Goal: Transaction & Acquisition: Purchase product/service

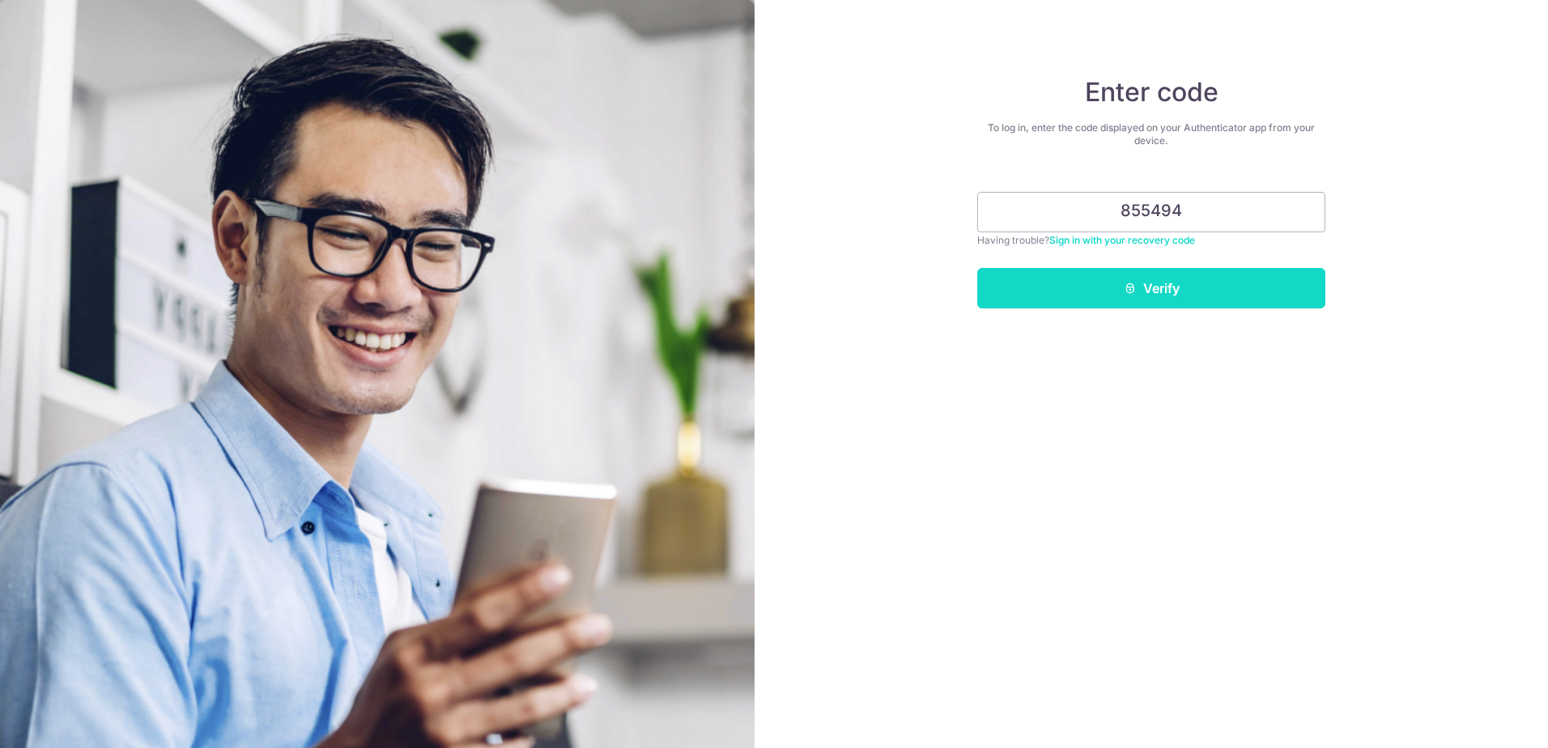
type input "855494"
click at [1105, 287] on button "Verify" at bounding box center [1151, 288] width 348 height 40
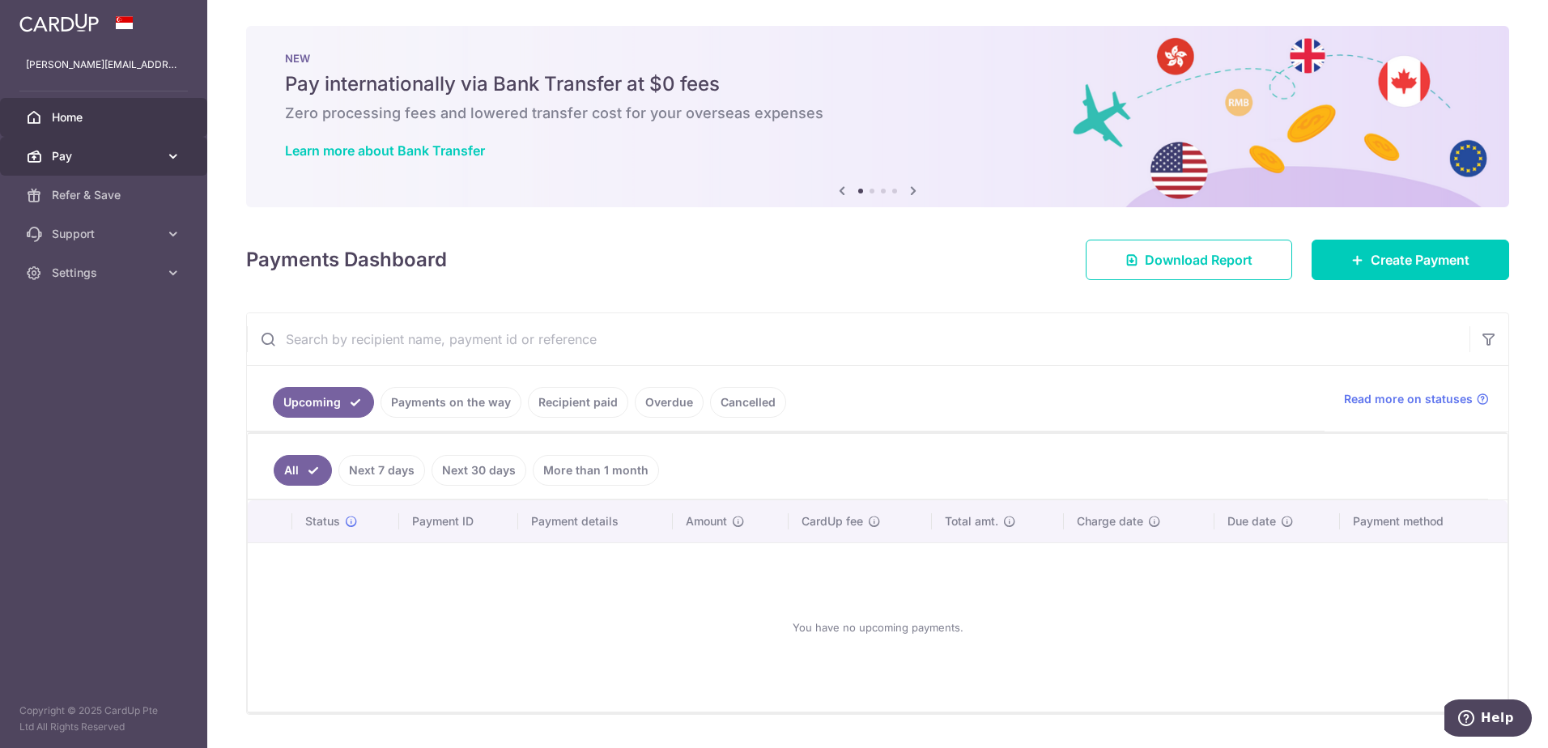
click at [176, 155] on icon at bounding box center [173, 156] width 16 height 16
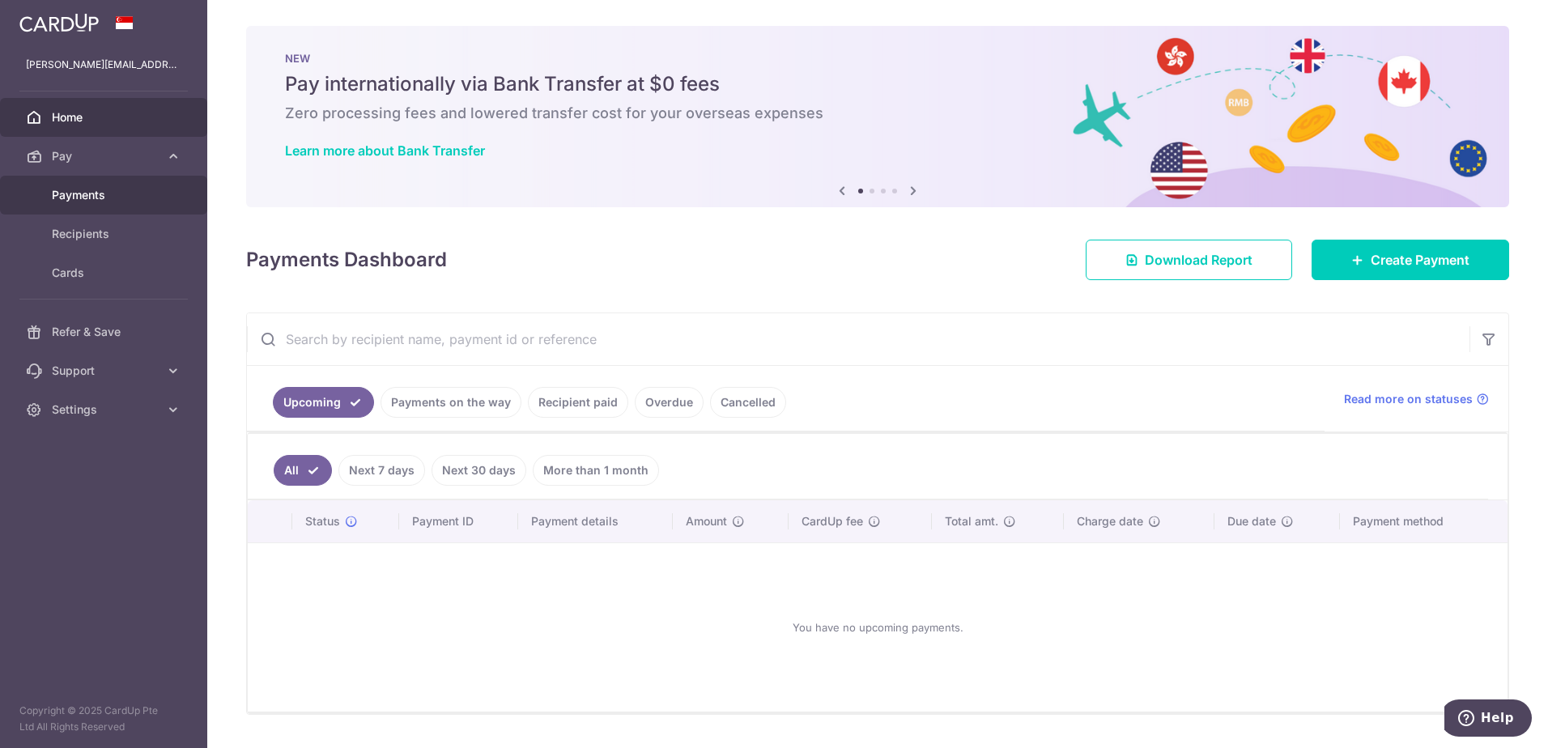
click at [96, 191] on span "Payments" at bounding box center [105, 195] width 107 height 16
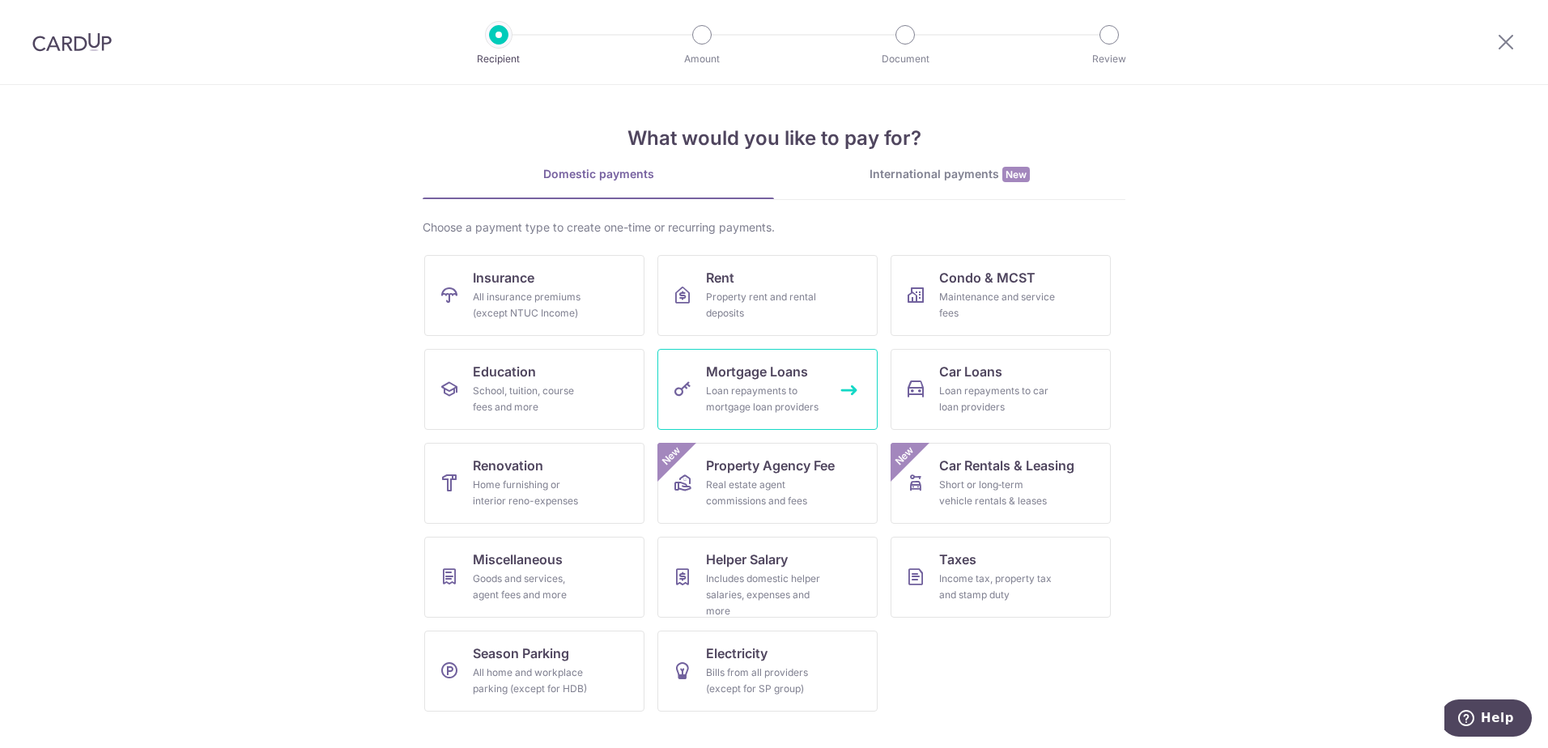
click at [785, 387] on div "Loan repayments to mortgage loan providers" at bounding box center [764, 399] width 117 height 32
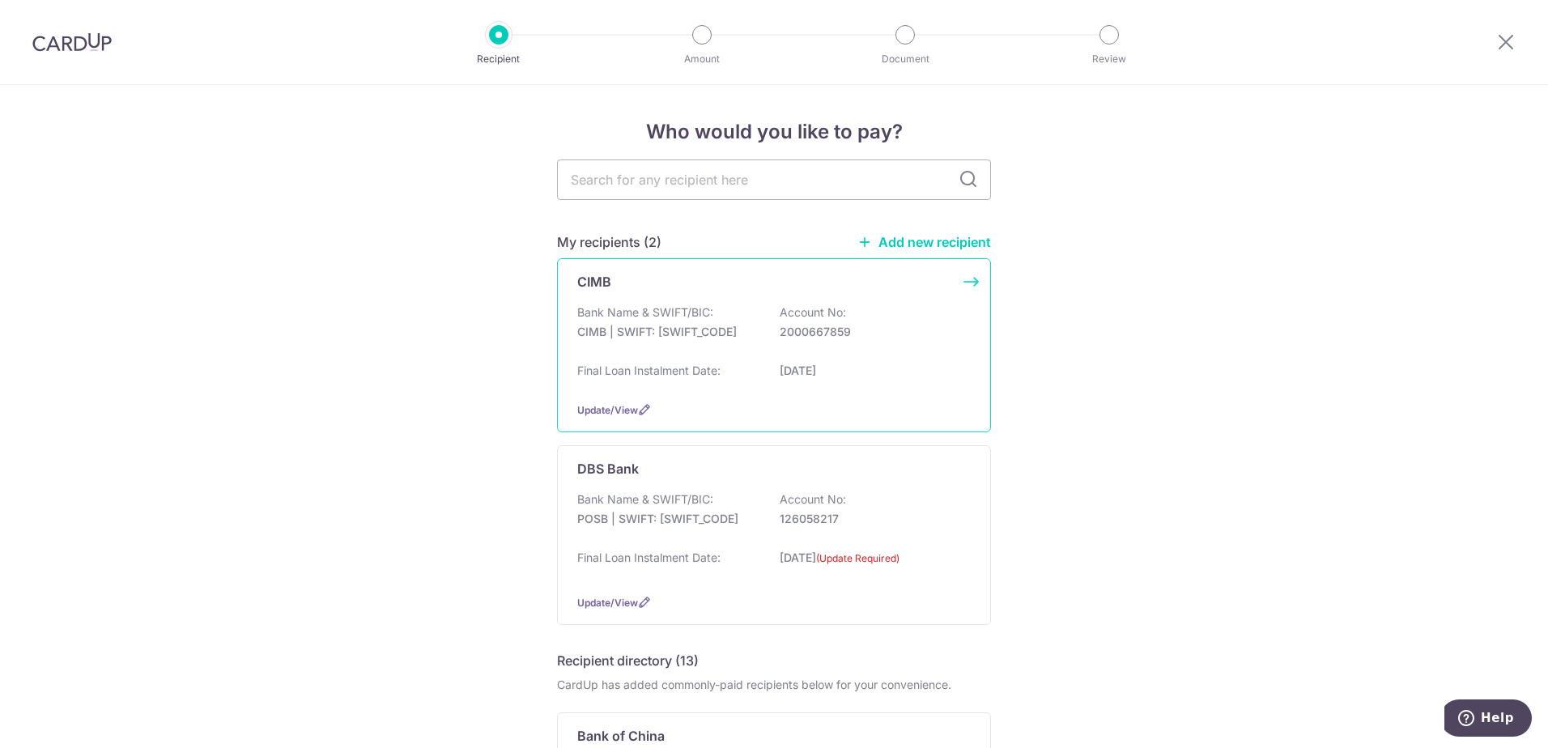
click at [771, 335] on div "Bank Name & SWIFT/BIC: CIMB | SWIFT: CIBBSGSGXXX Account No: 2000667859" at bounding box center [774, 330] width 394 height 52
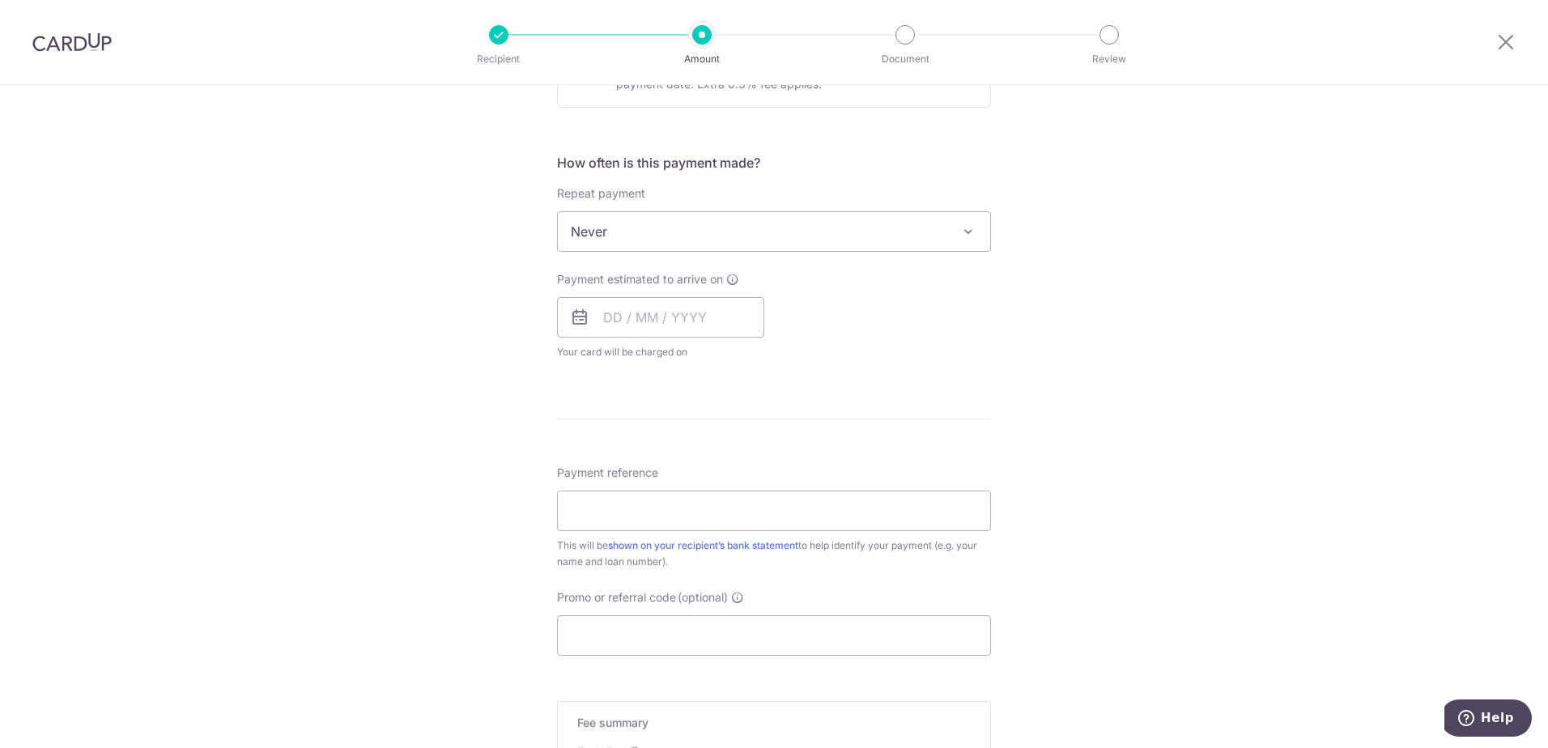
scroll to position [802, 0]
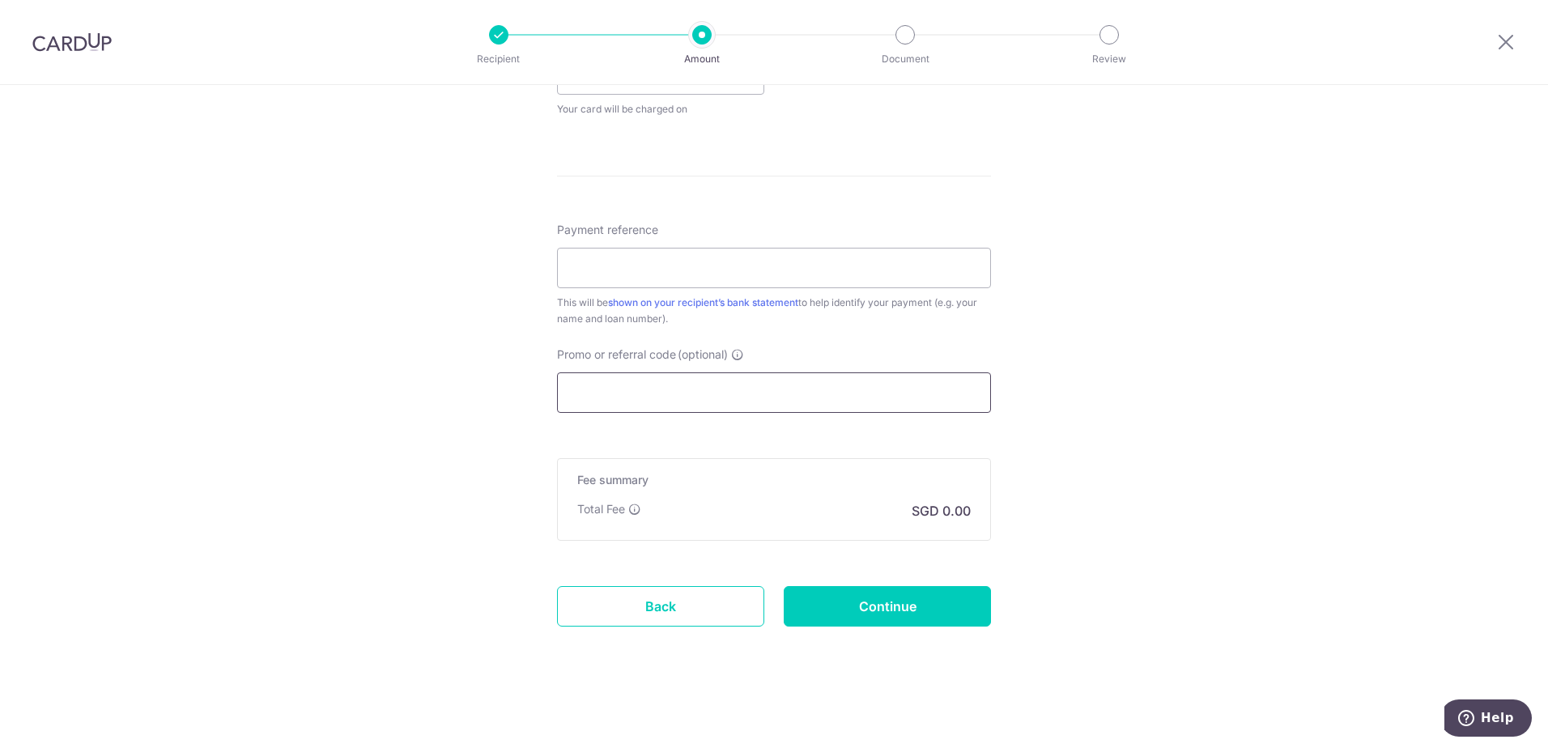
click at [638, 382] on input "Promo or referral code (optional)" at bounding box center [774, 392] width 434 height 40
paste input "25AMEX21"
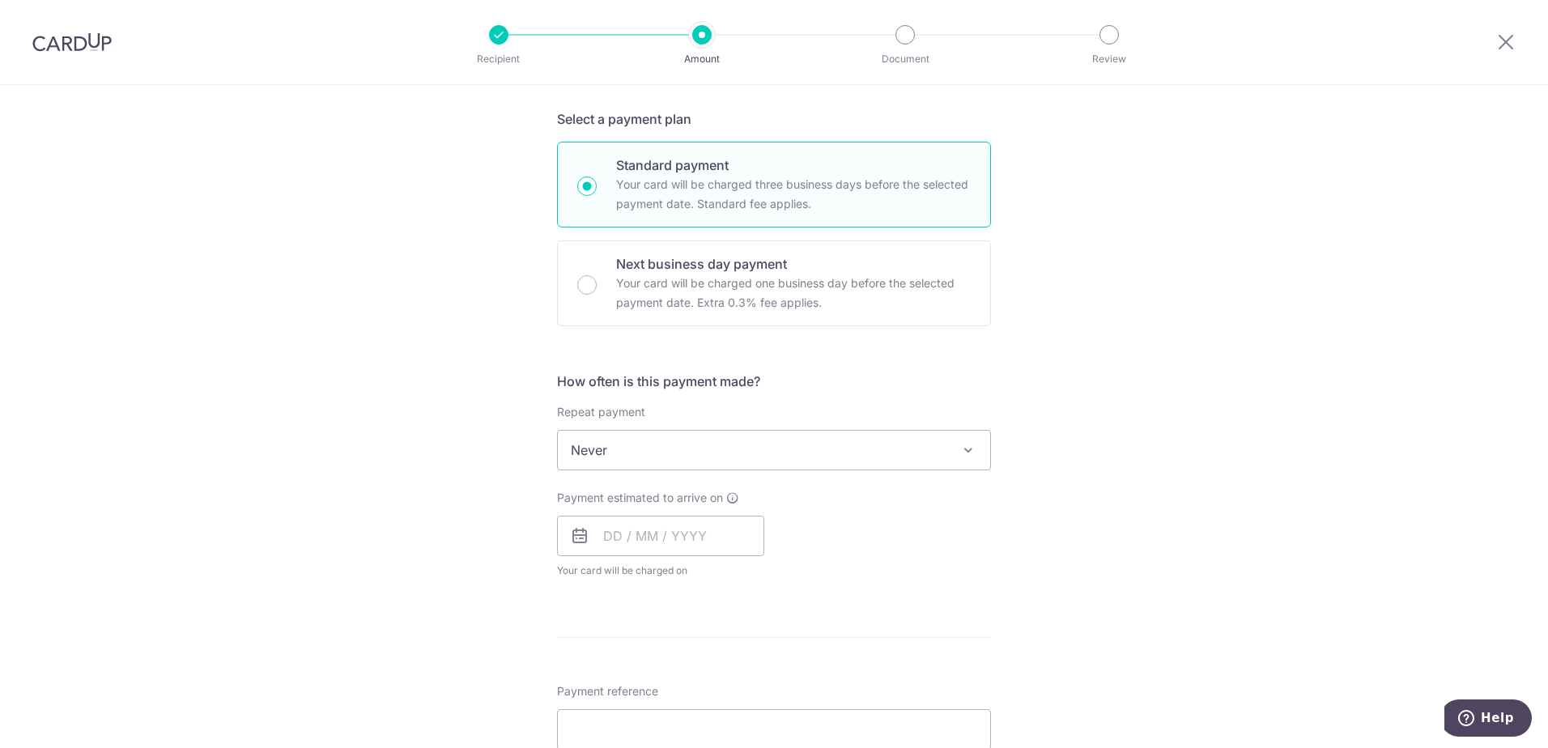
scroll to position [316, 0]
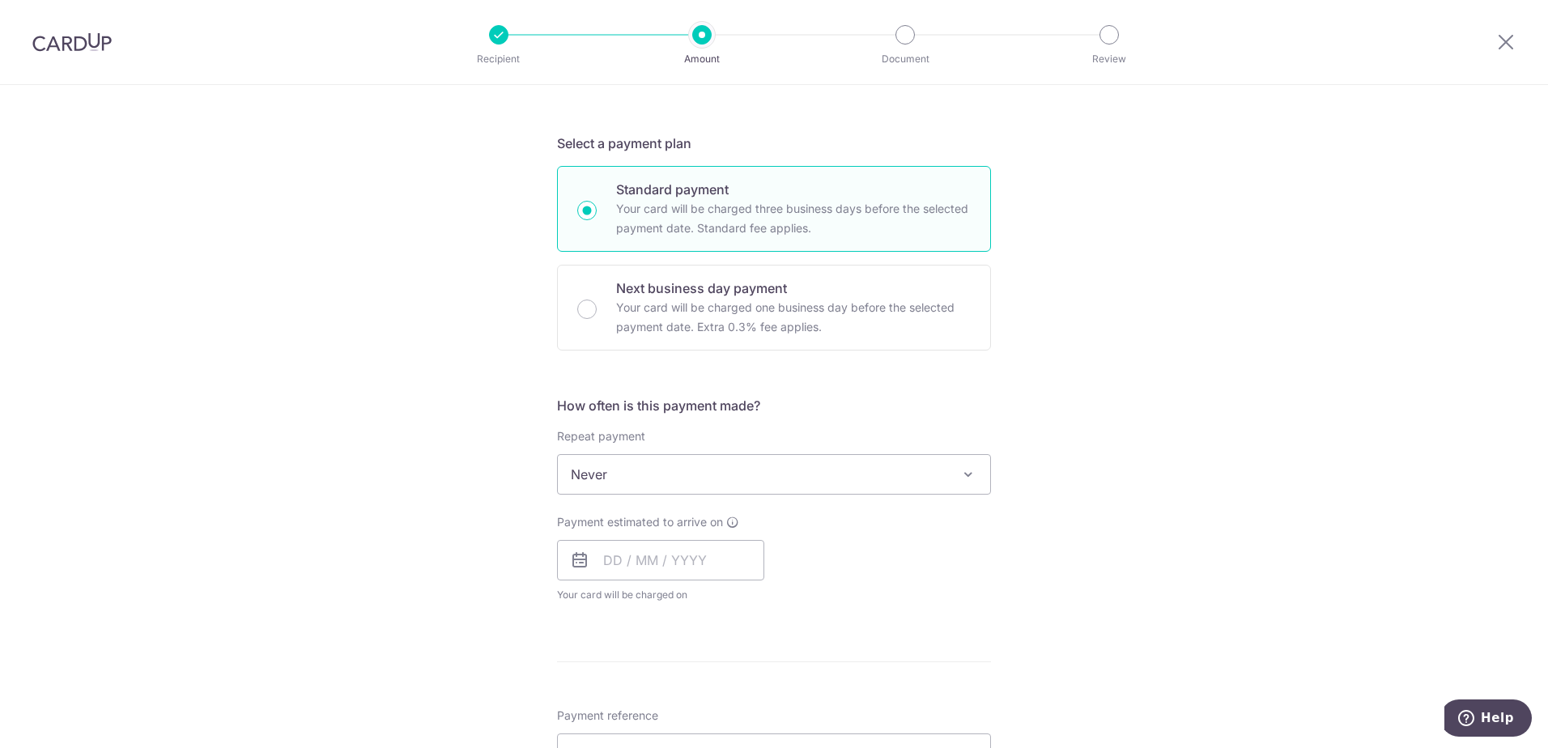
type input "25AMEX21"
click at [602, 467] on span "Never" at bounding box center [774, 474] width 432 height 39
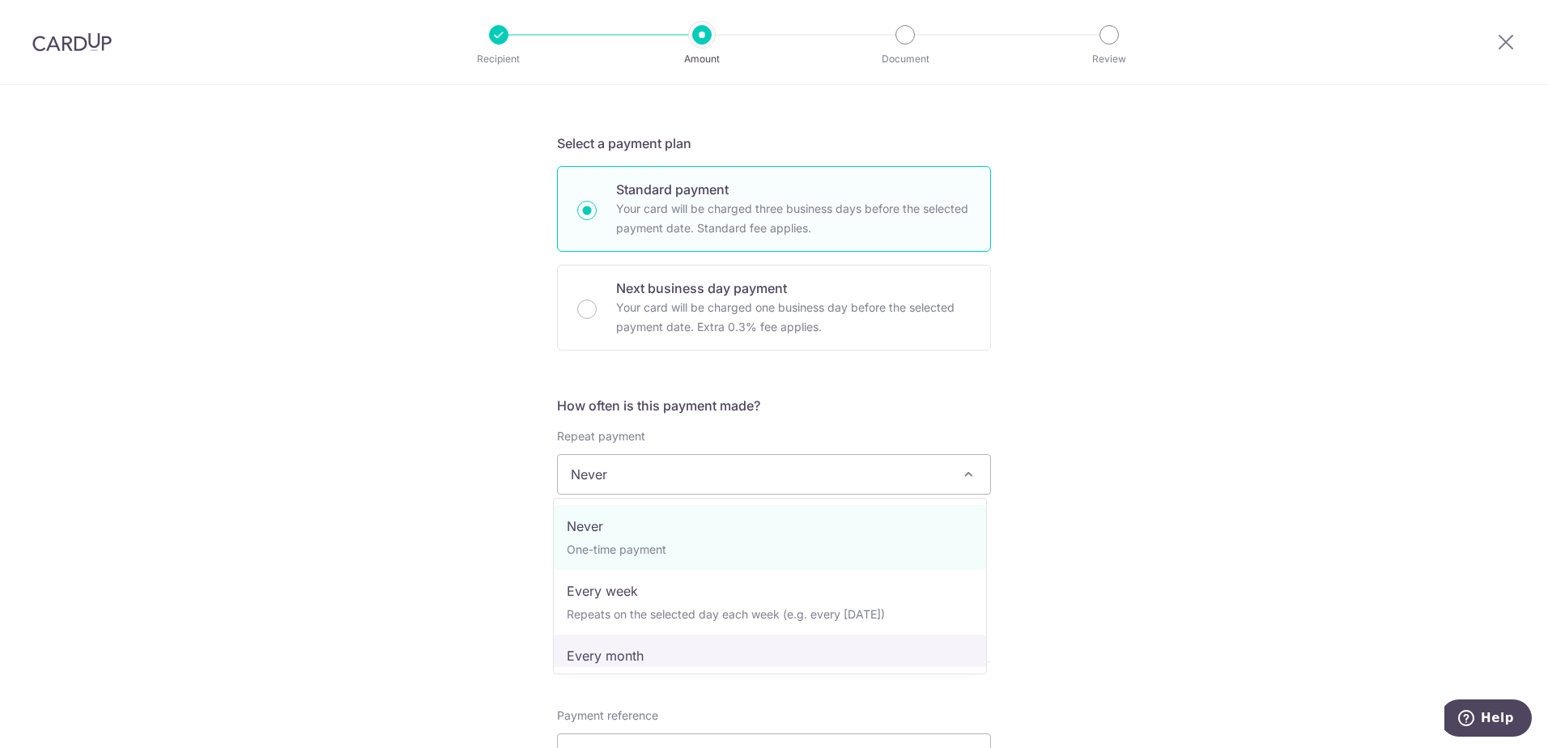
select select "3"
type input "[DATE]"
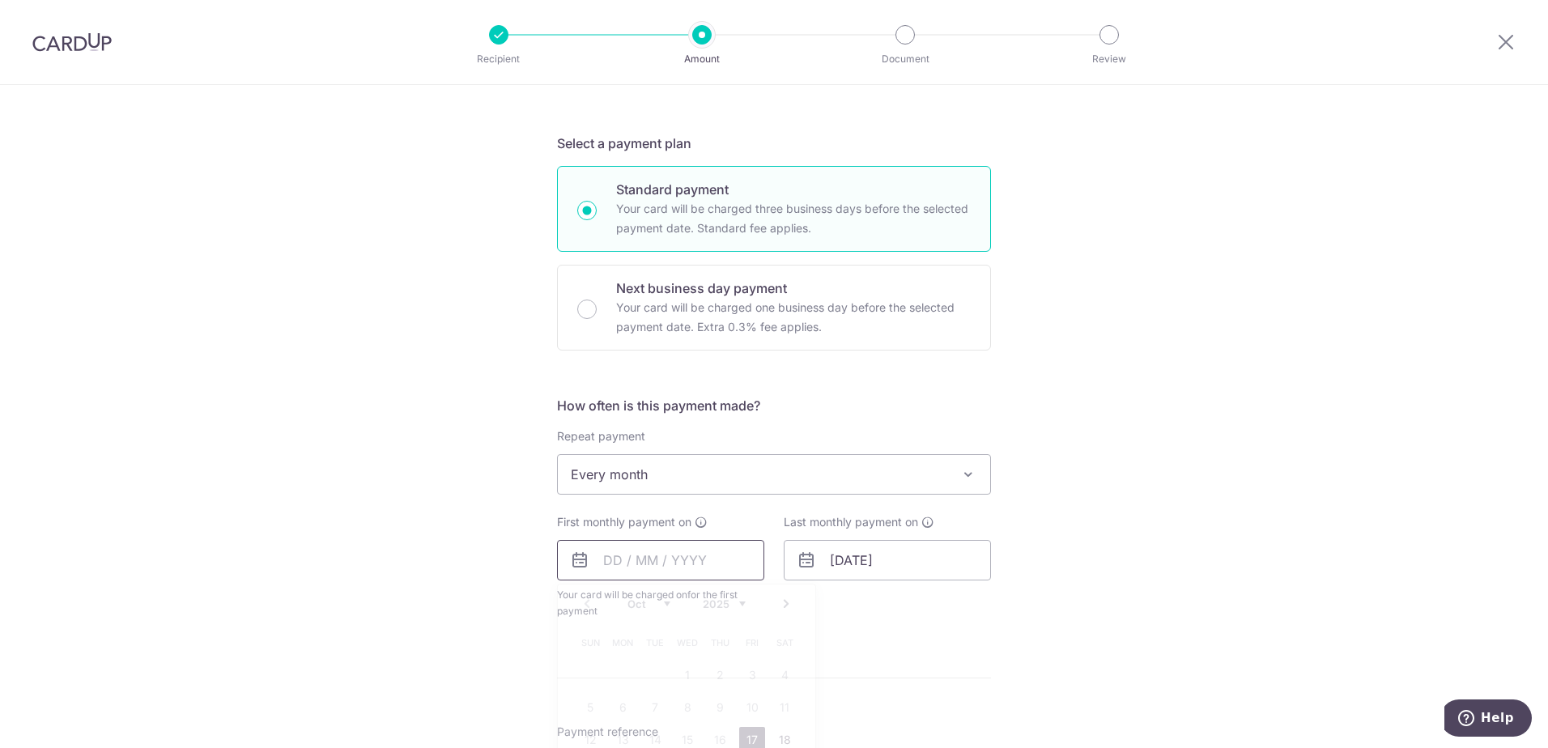
click at [720, 560] on input "text" at bounding box center [660, 560] width 207 height 40
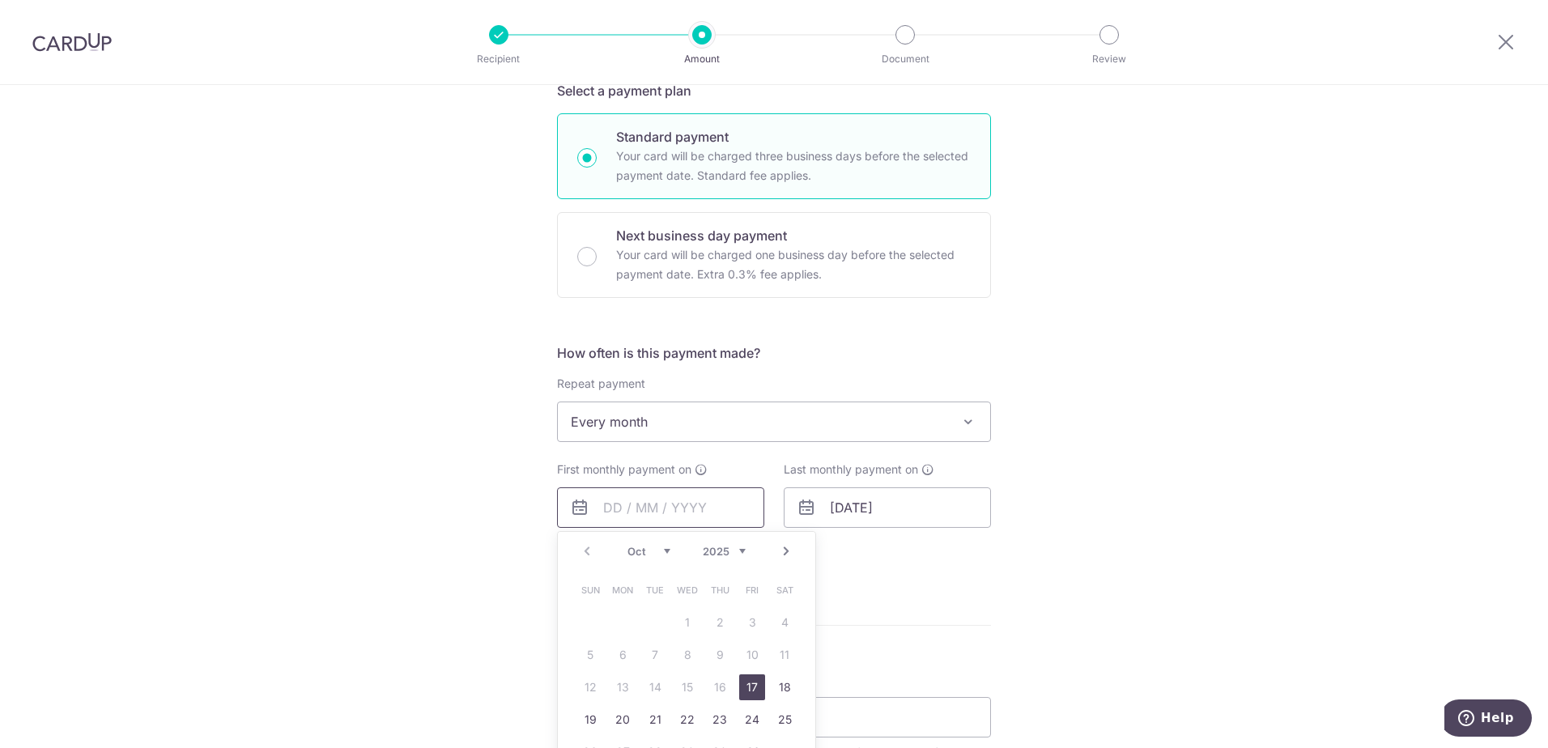
scroll to position [397, 0]
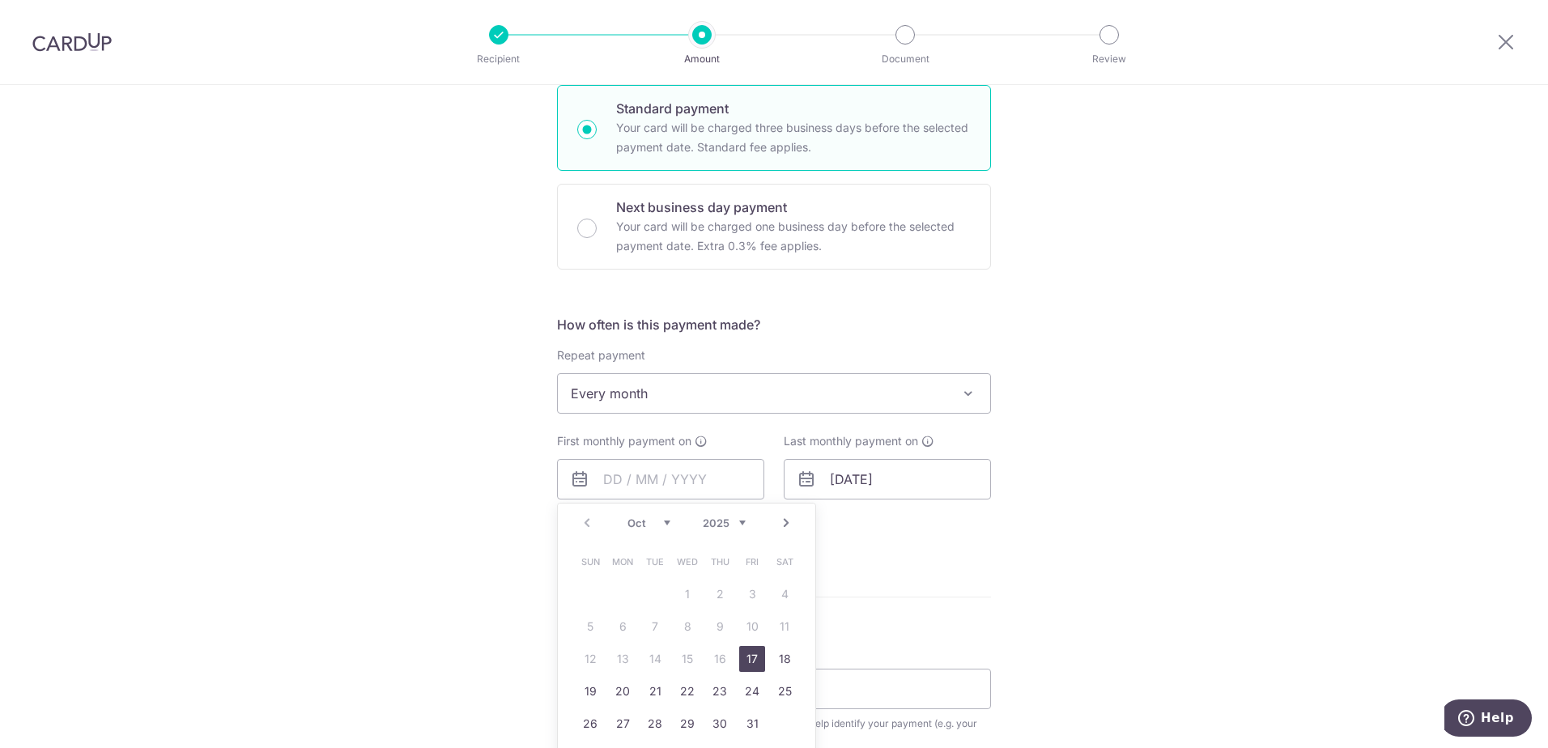
click at [785, 522] on link "Next" at bounding box center [786, 522] width 19 height 19
drag, startPoint x: 620, startPoint y: 624, endPoint x: 1079, endPoint y: 567, distance: 462.6
click at [620, 624] on link "3" at bounding box center [623, 627] width 26 height 26
type input "[DATE]"
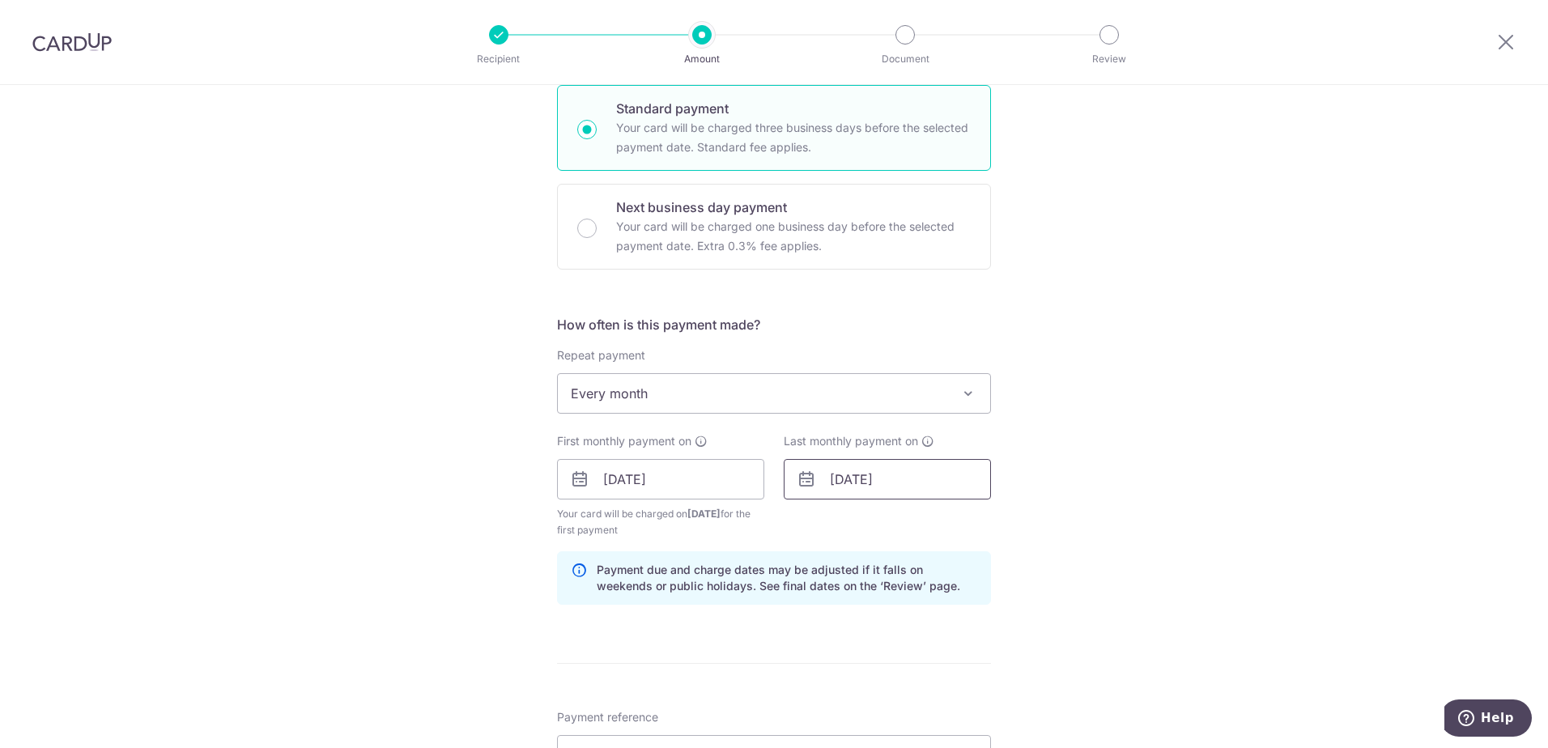
click at [921, 476] on input "[DATE]" at bounding box center [887, 479] width 207 height 40
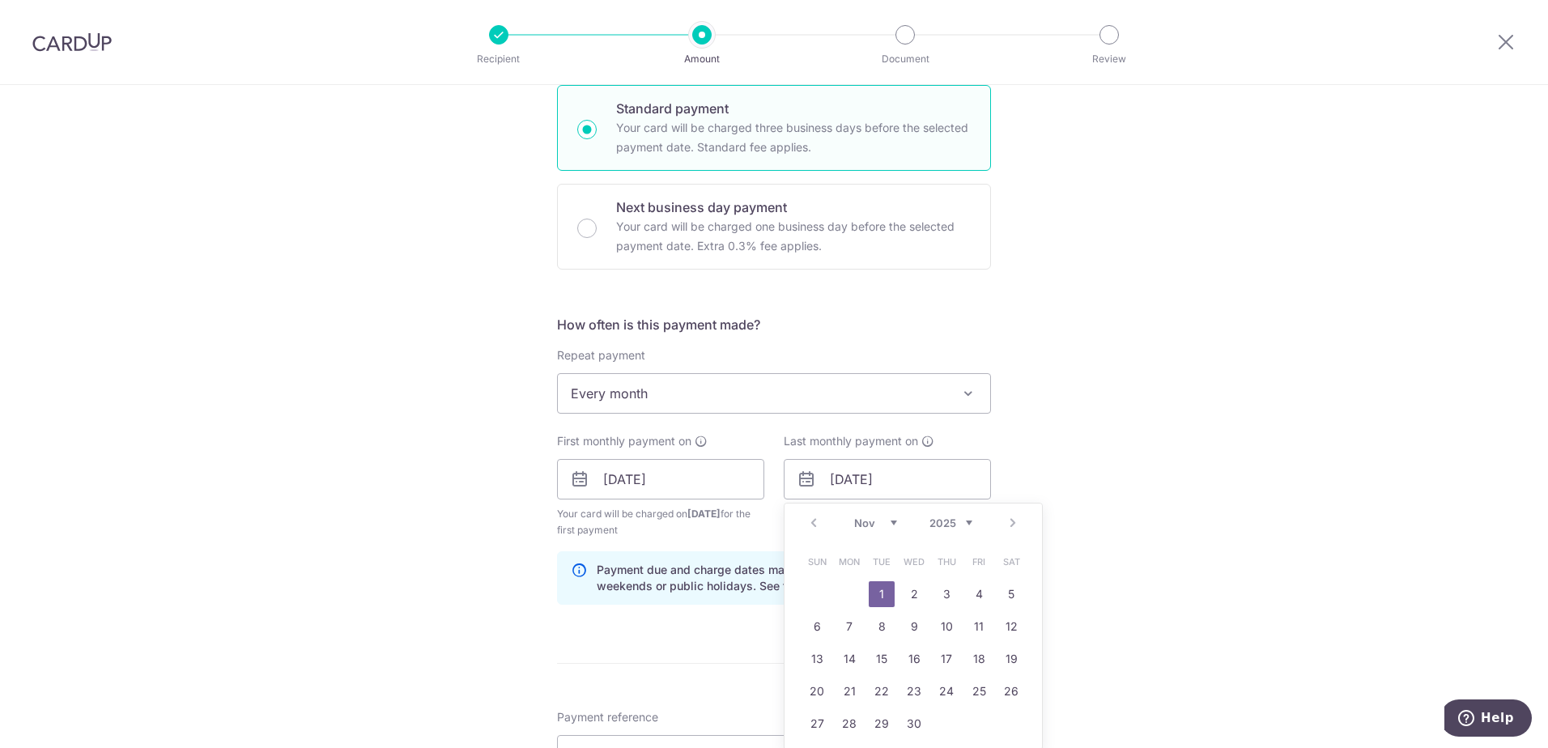
click at [960, 519] on select "2025 2026 2027 2028 2029 2030 2031 2032 2033 2034 2035" at bounding box center [951, 523] width 43 height 13
click at [847, 594] on link "2" at bounding box center [849, 594] width 26 height 26
type input "[DATE]"
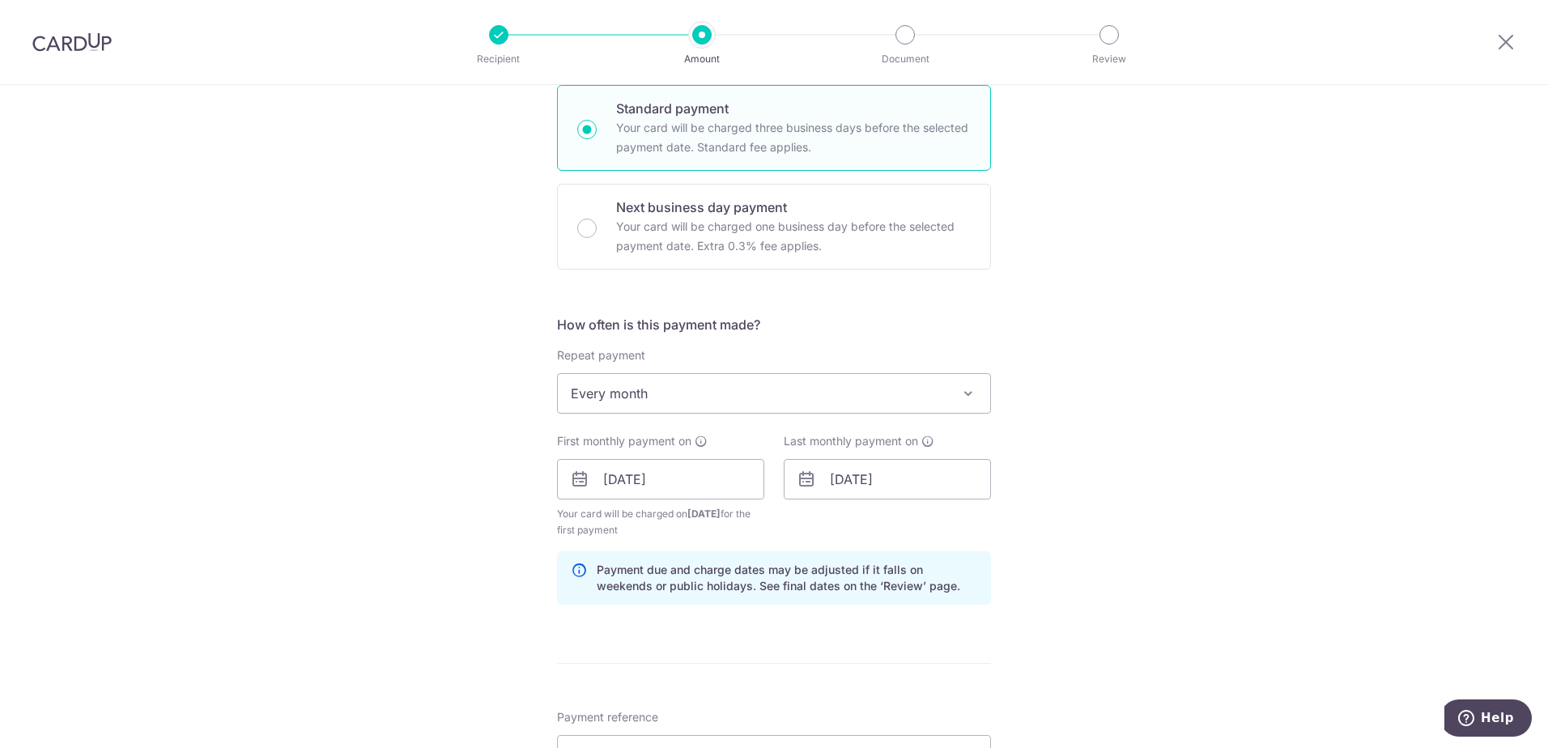
click at [1124, 568] on div "Tell us more about your payment Enter payment amount SGD Select Card Select opt…" at bounding box center [774, 498] width 1548 height 1620
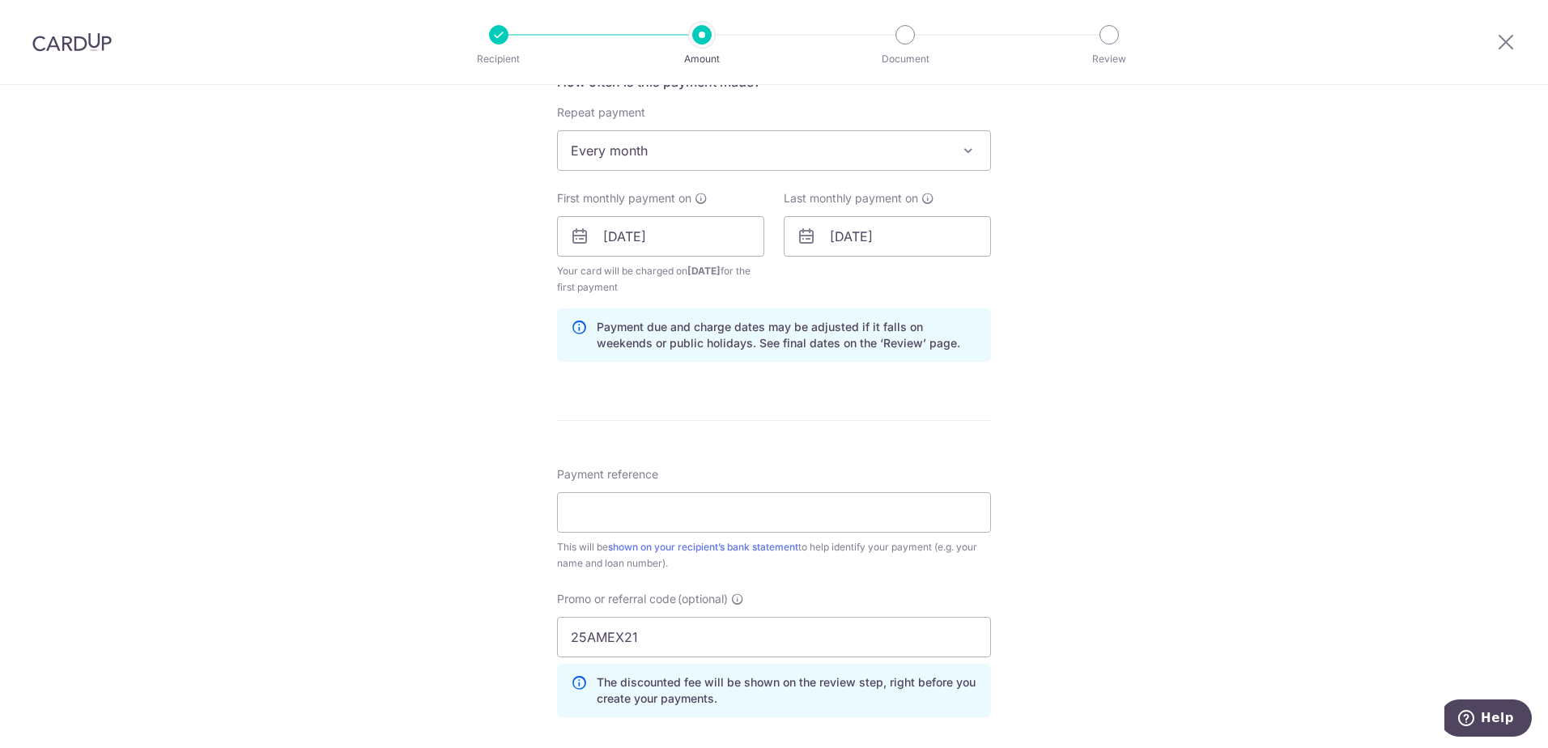
scroll to position [721, 0]
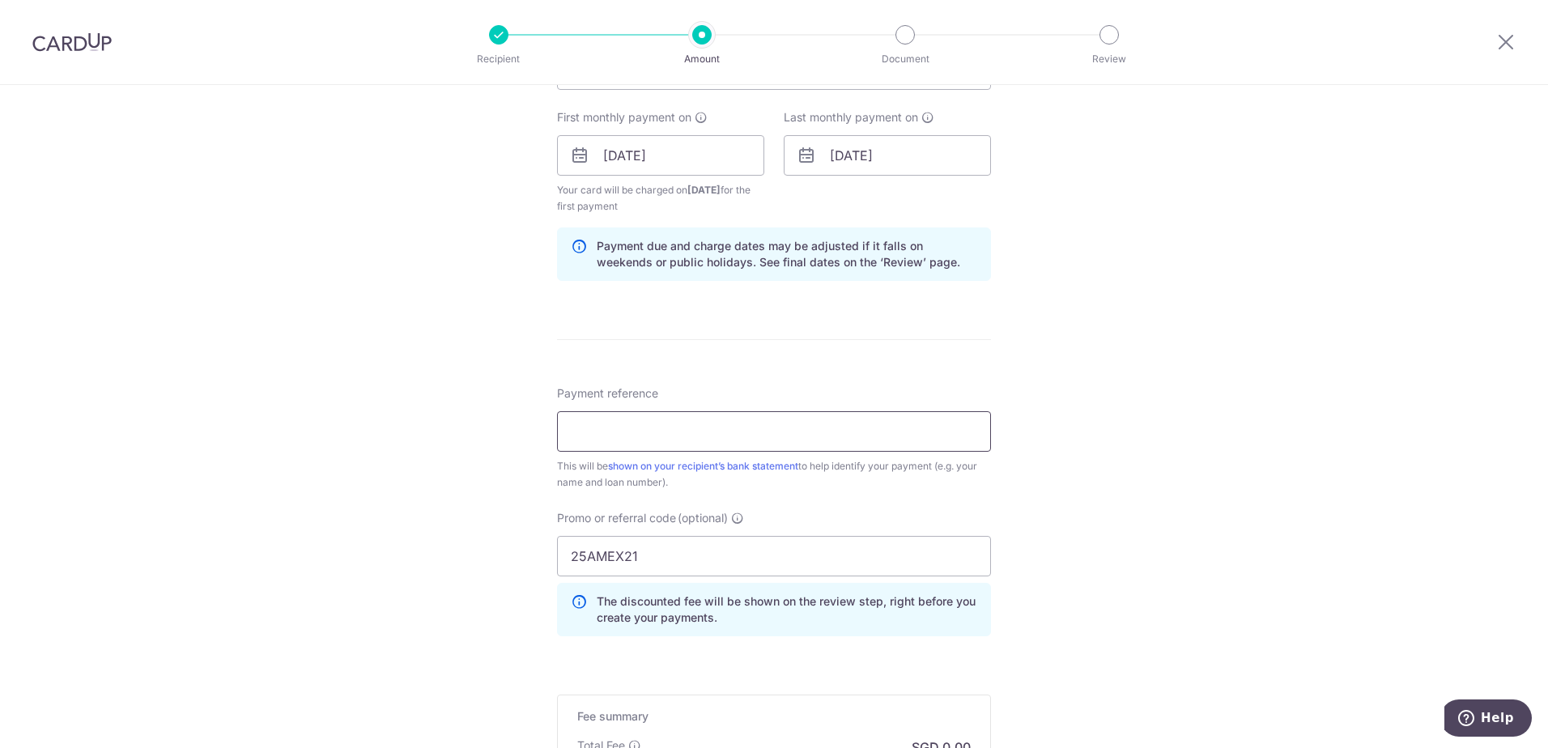
click at [682, 423] on input "Payment reference" at bounding box center [774, 431] width 434 height 40
type input "skyparkmortgage"
click at [1207, 457] on div "Tell us more about your payment Enter payment amount SGD Select Card Select opt…" at bounding box center [774, 174] width 1548 height 1620
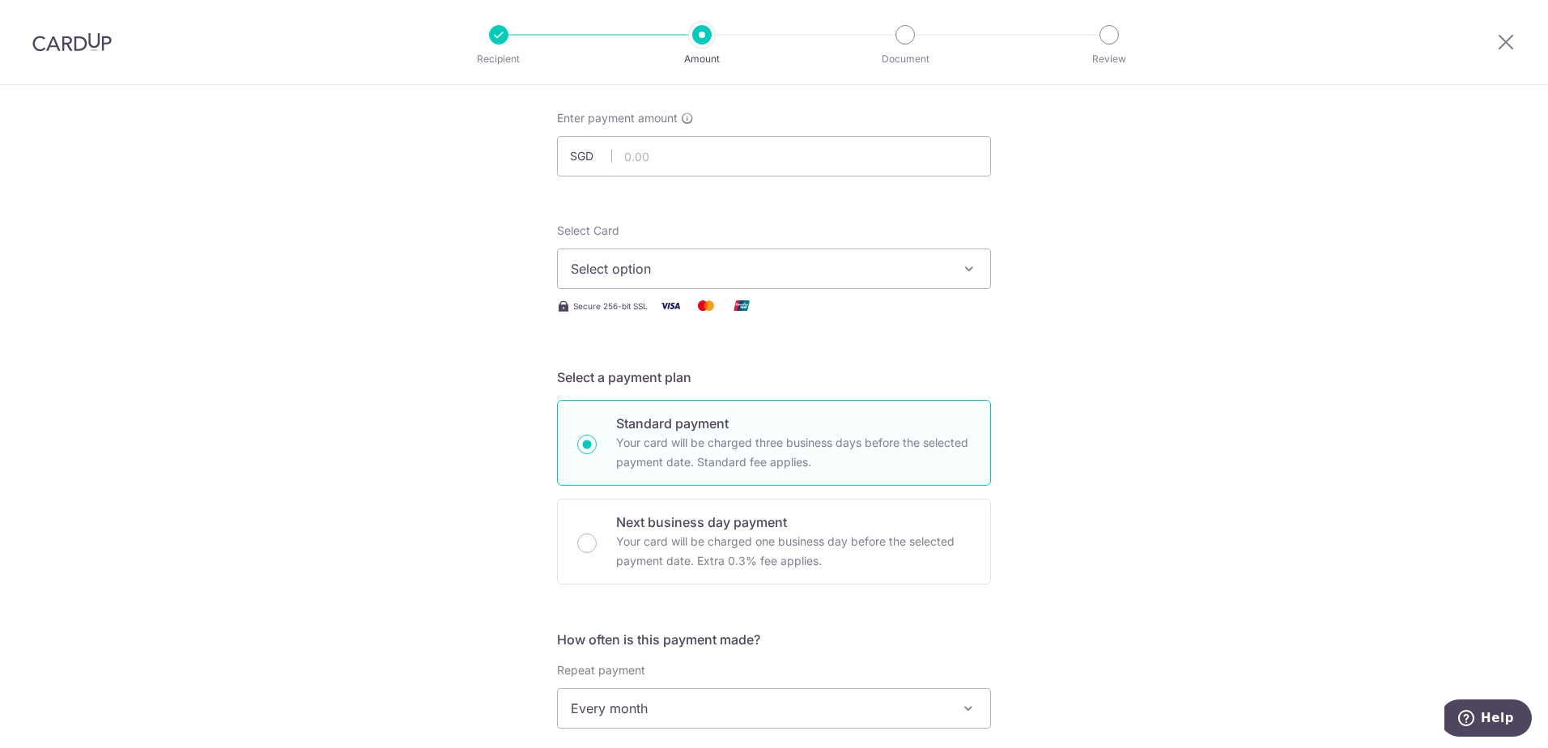
scroll to position [0, 0]
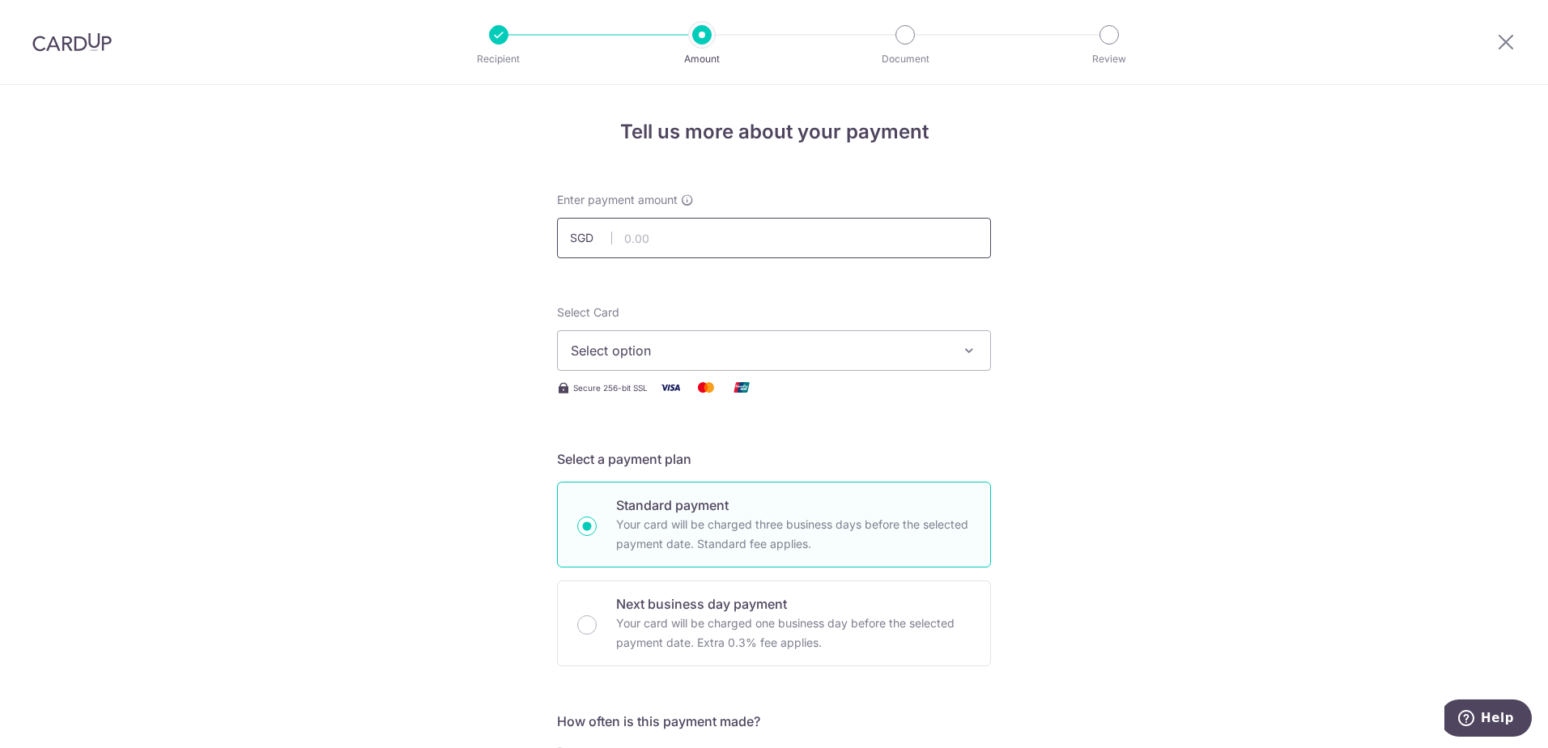
click at [802, 232] on input "text" at bounding box center [774, 238] width 434 height 40
type input "5,000.00"
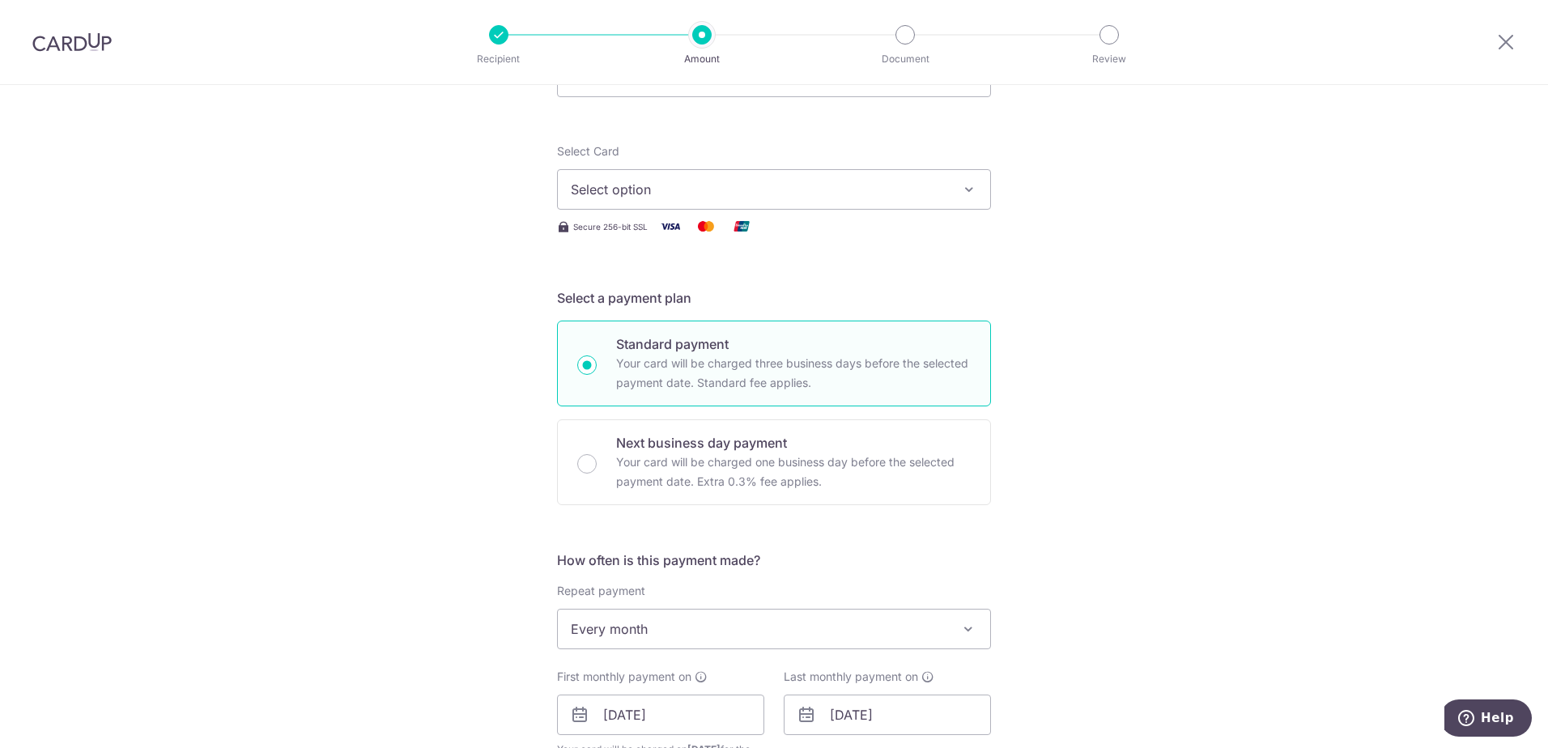
scroll to position [162, 0]
click at [962, 187] on icon "button" at bounding box center [969, 189] width 16 height 16
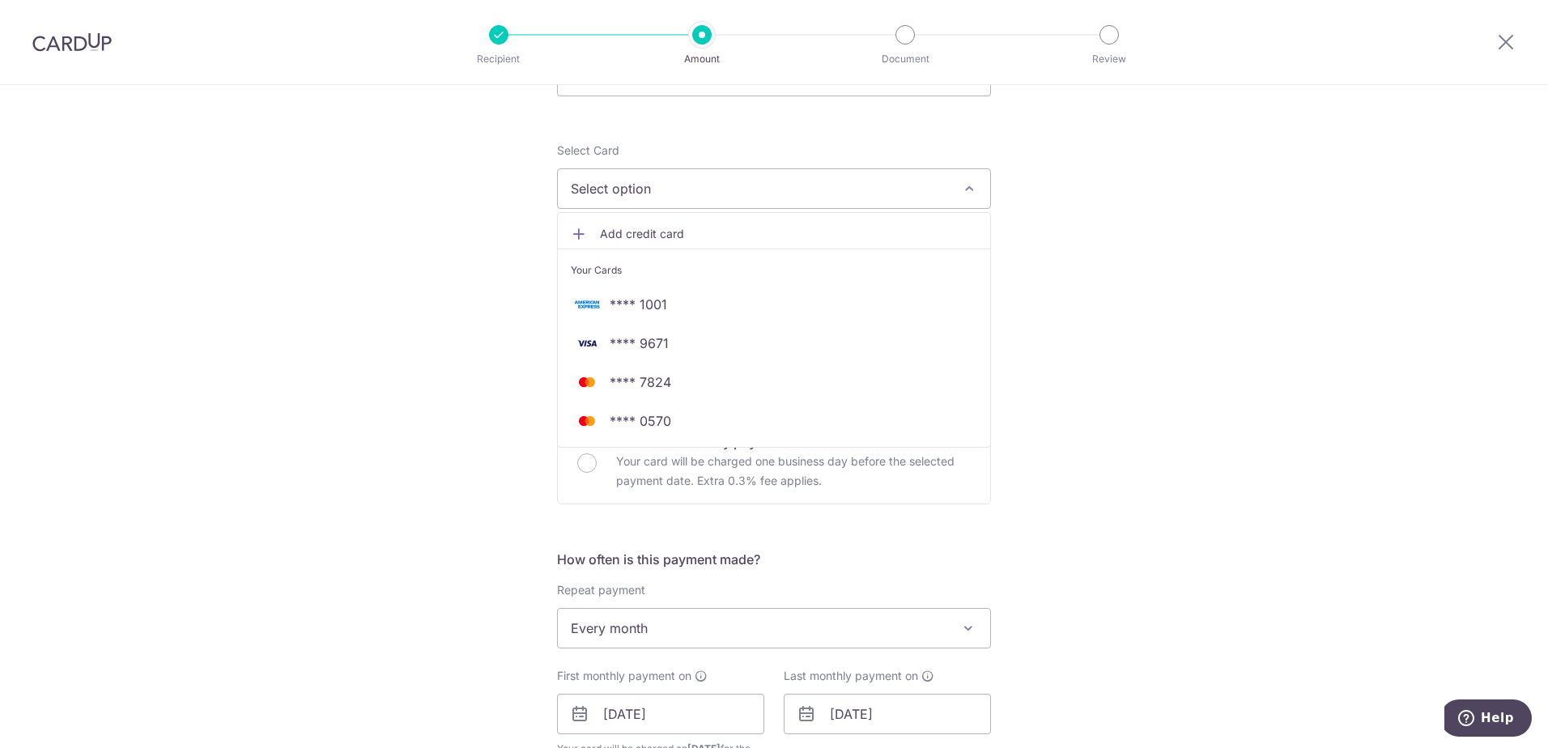
click at [649, 307] on span "**** 1001" at bounding box center [638, 304] width 57 height 19
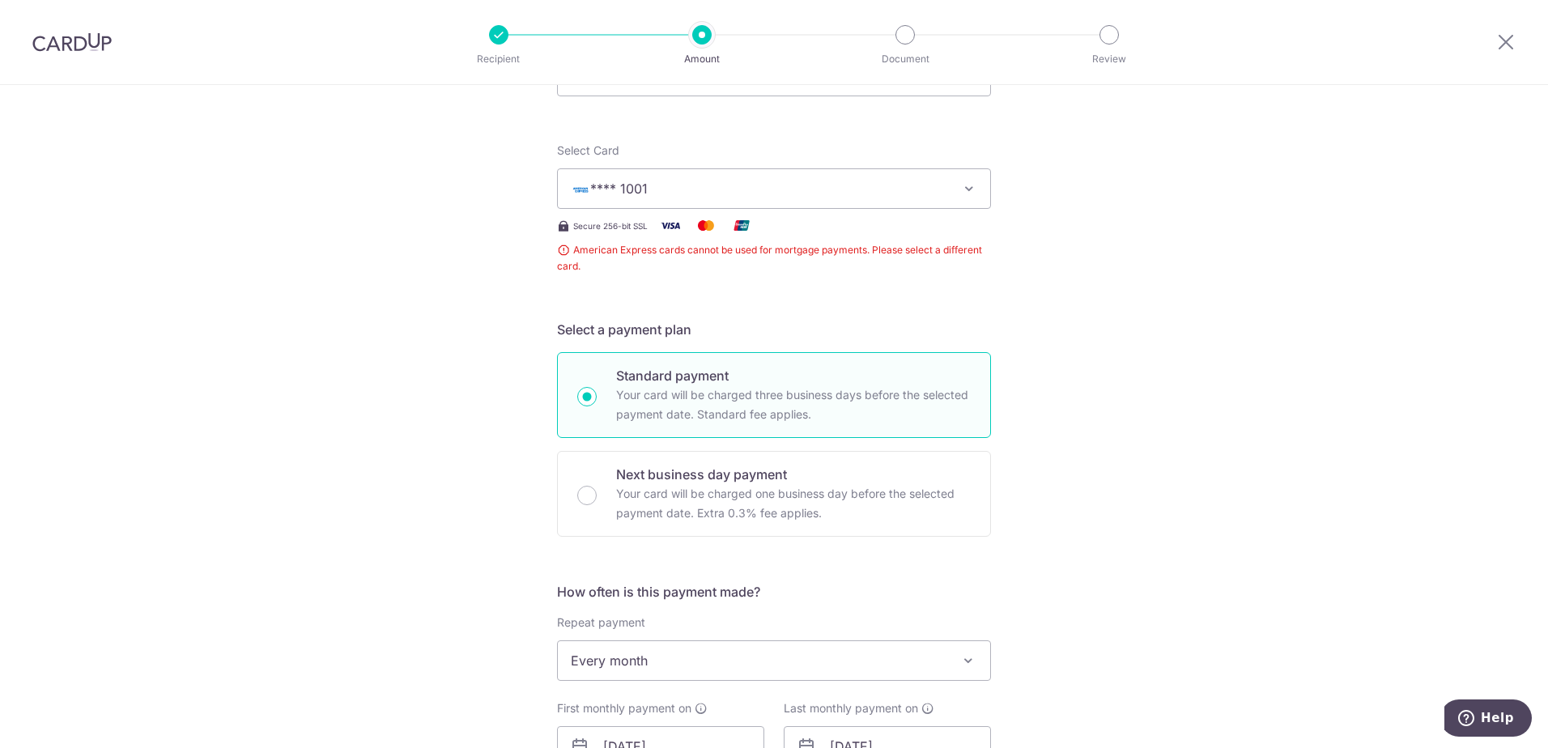
click at [970, 186] on icon "button" at bounding box center [969, 189] width 16 height 16
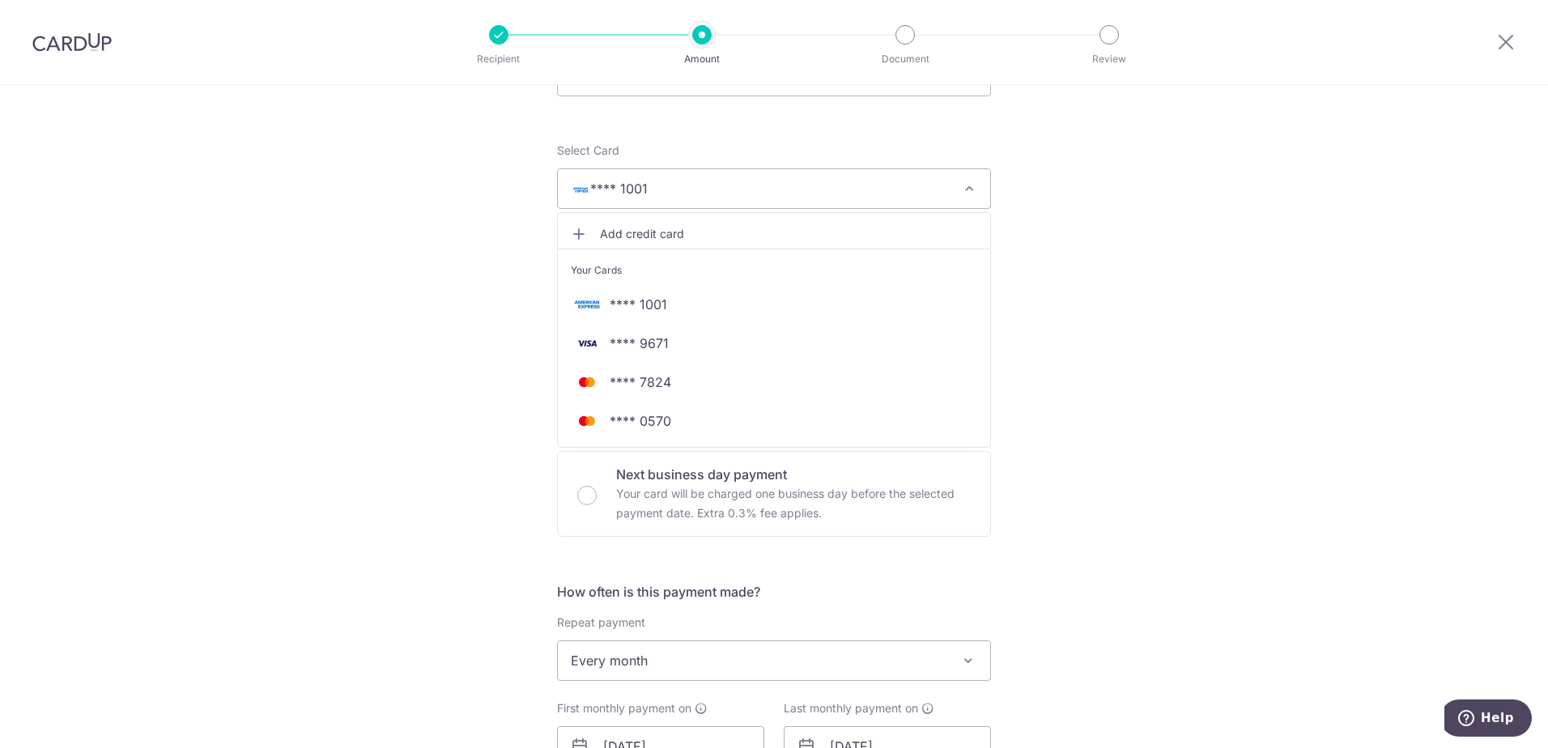
click at [645, 385] on span "**** 7824" at bounding box center [641, 381] width 62 height 19
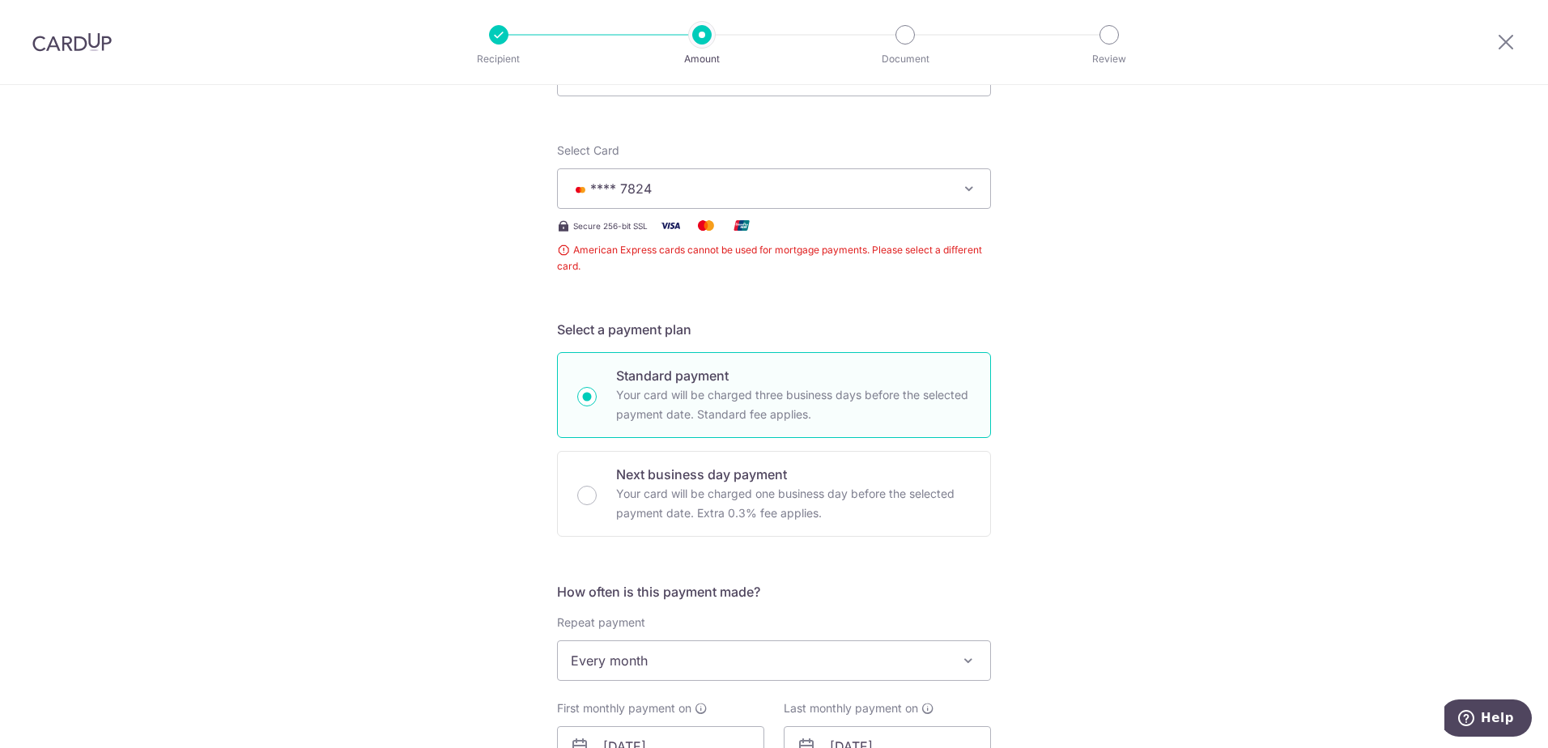
click at [968, 189] on icon "button" at bounding box center [969, 189] width 16 height 16
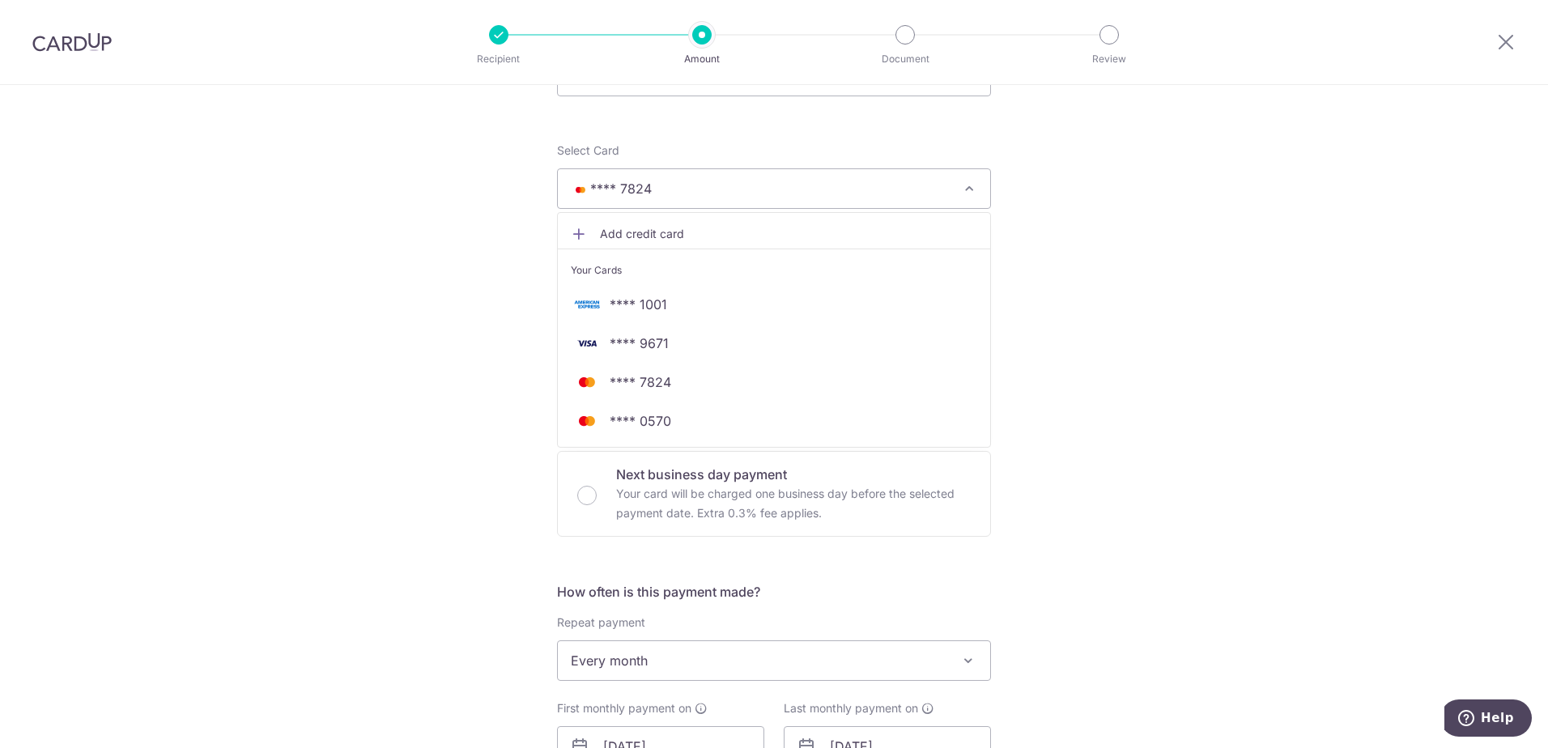
click at [659, 305] on span "**** 1001" at bounding box center [638, 304] width 57 height 19
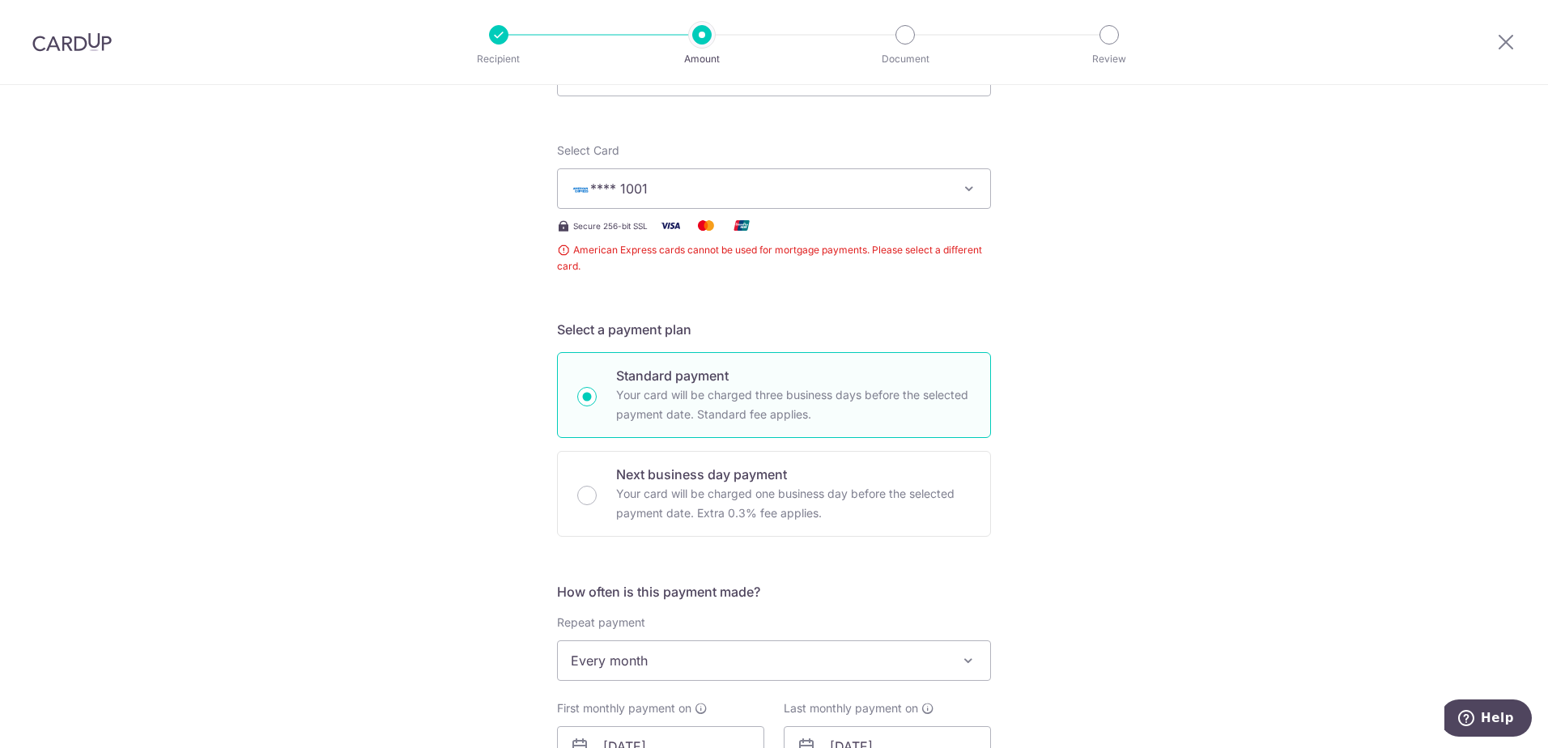
click at [969, 189] on icon "button" at bounding box center [969, 189] width 16 height 16
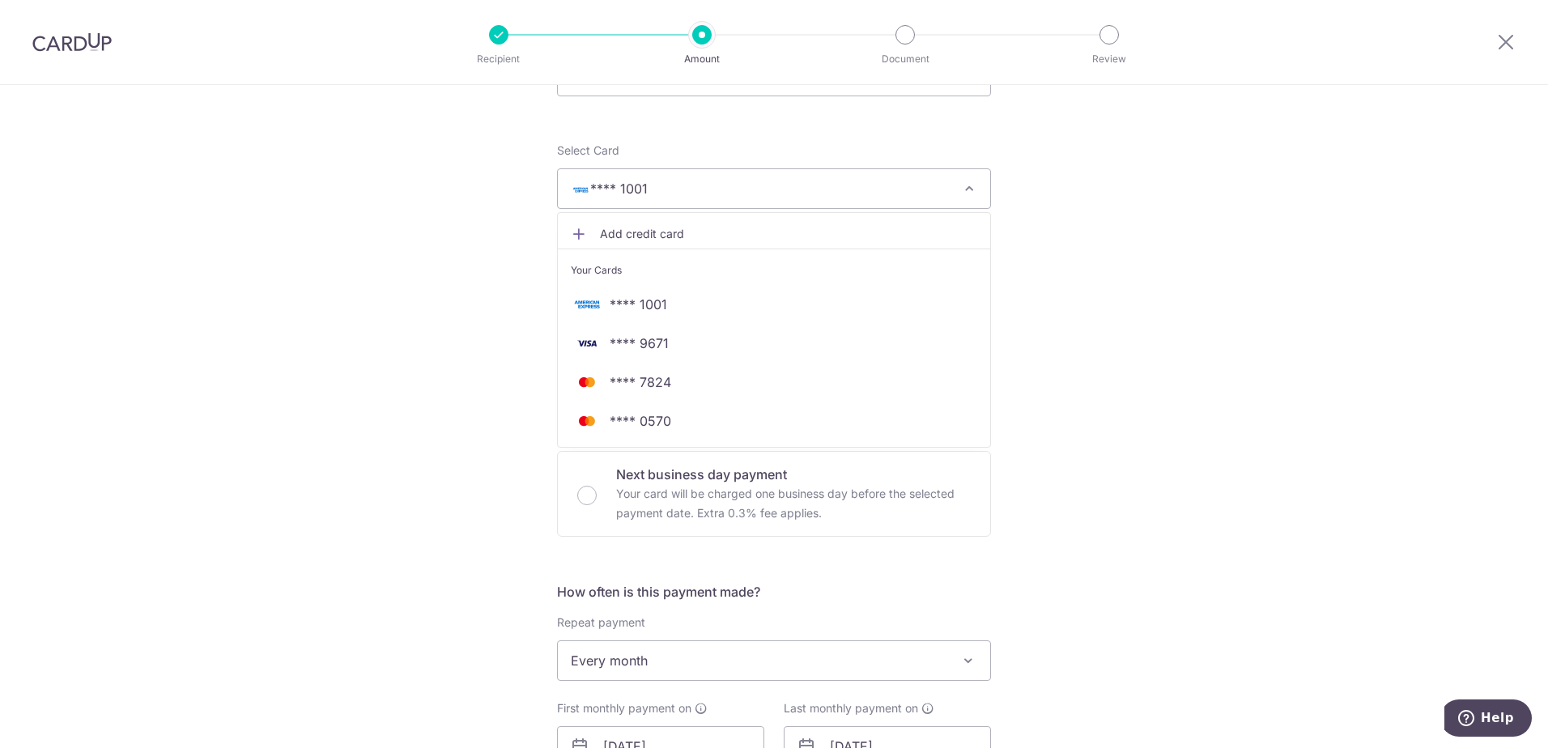
click at [645, 383] on span "**** 7824" at bounding box center [641, 381] width 62 height 19
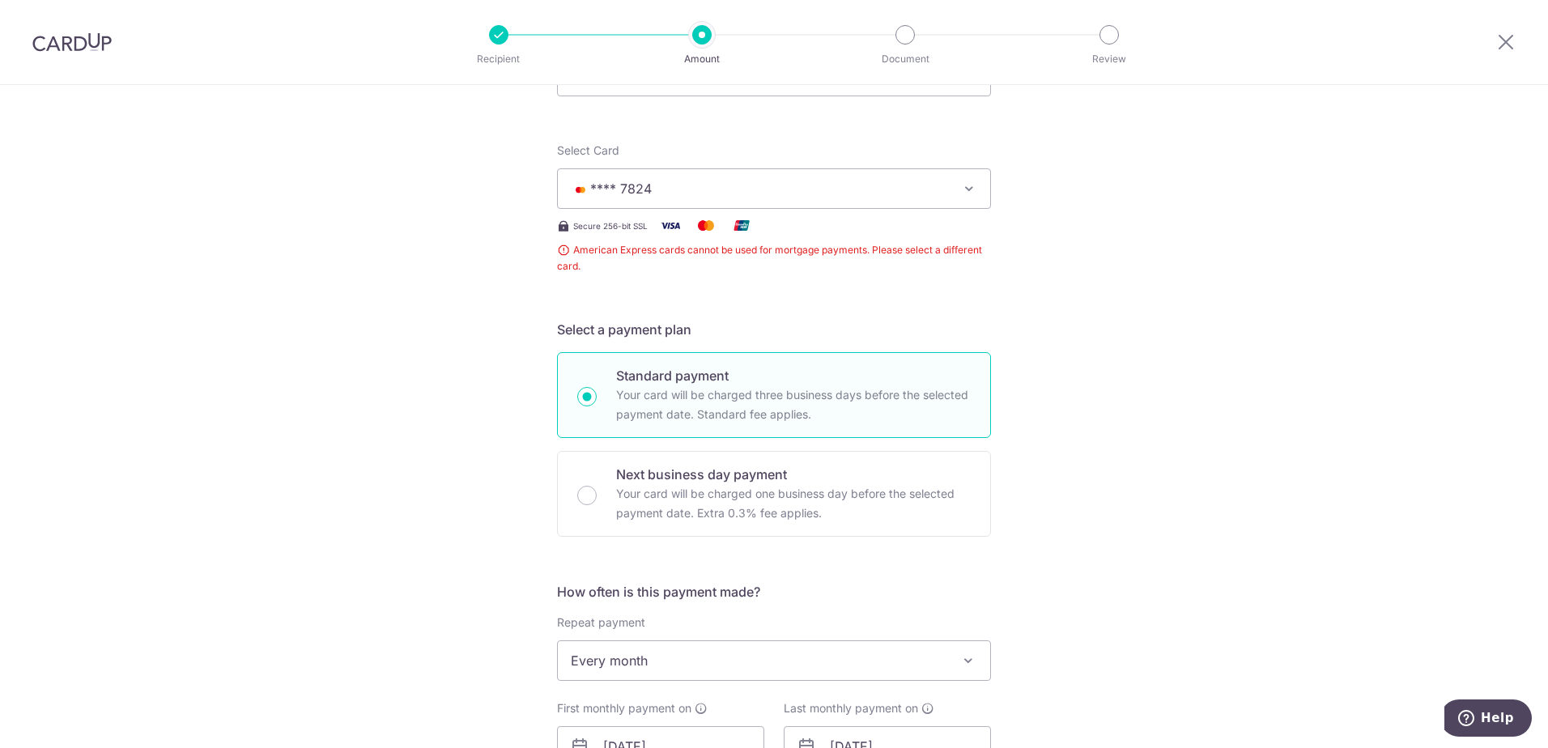
click at [822, 187] on span "**** 7824" at bounding box center [759, 188] width 377 height 19
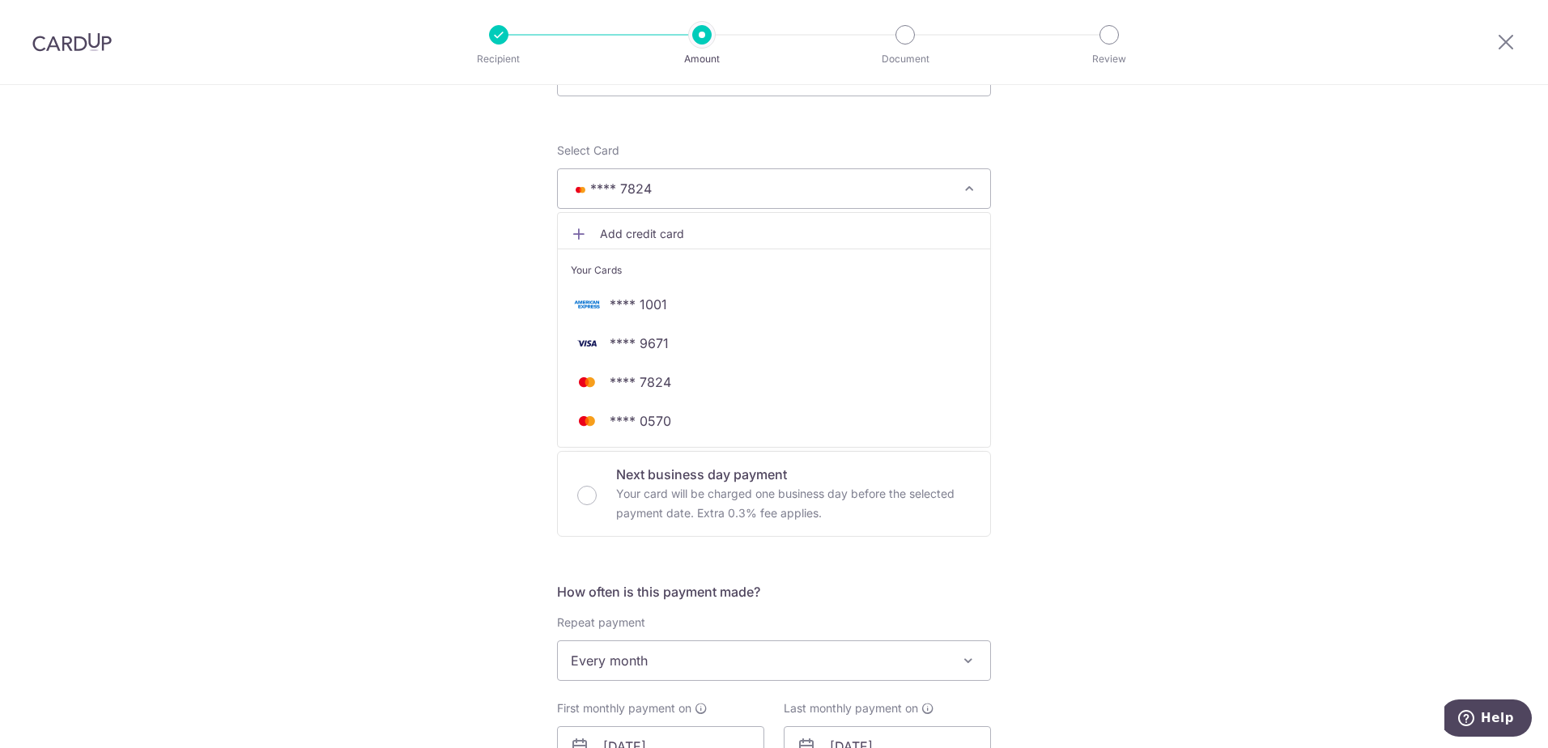
click at [636, 388] on span "**** 7824" at bounding box center [641, 381] width 62 height 19
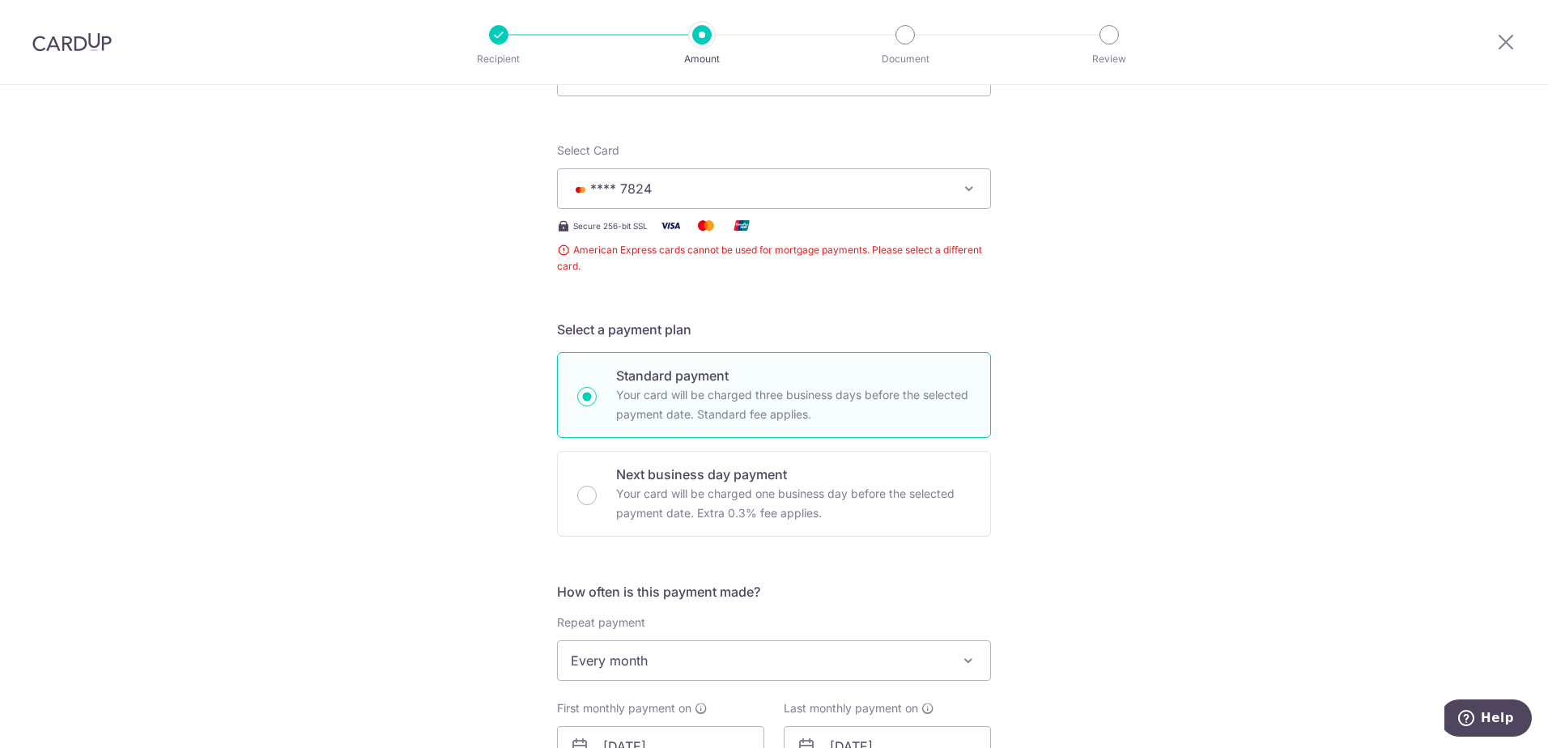
click at [1144, 283] on div "Tell us more about your payment Enter payment amount SGD 5,000.00 5000.00 Selec…" at bounding box center [774, 749] width 1548 height 1653
click at [867, 184] on span "**** 7824" at bounding box center [759, 188] width 377 height 19
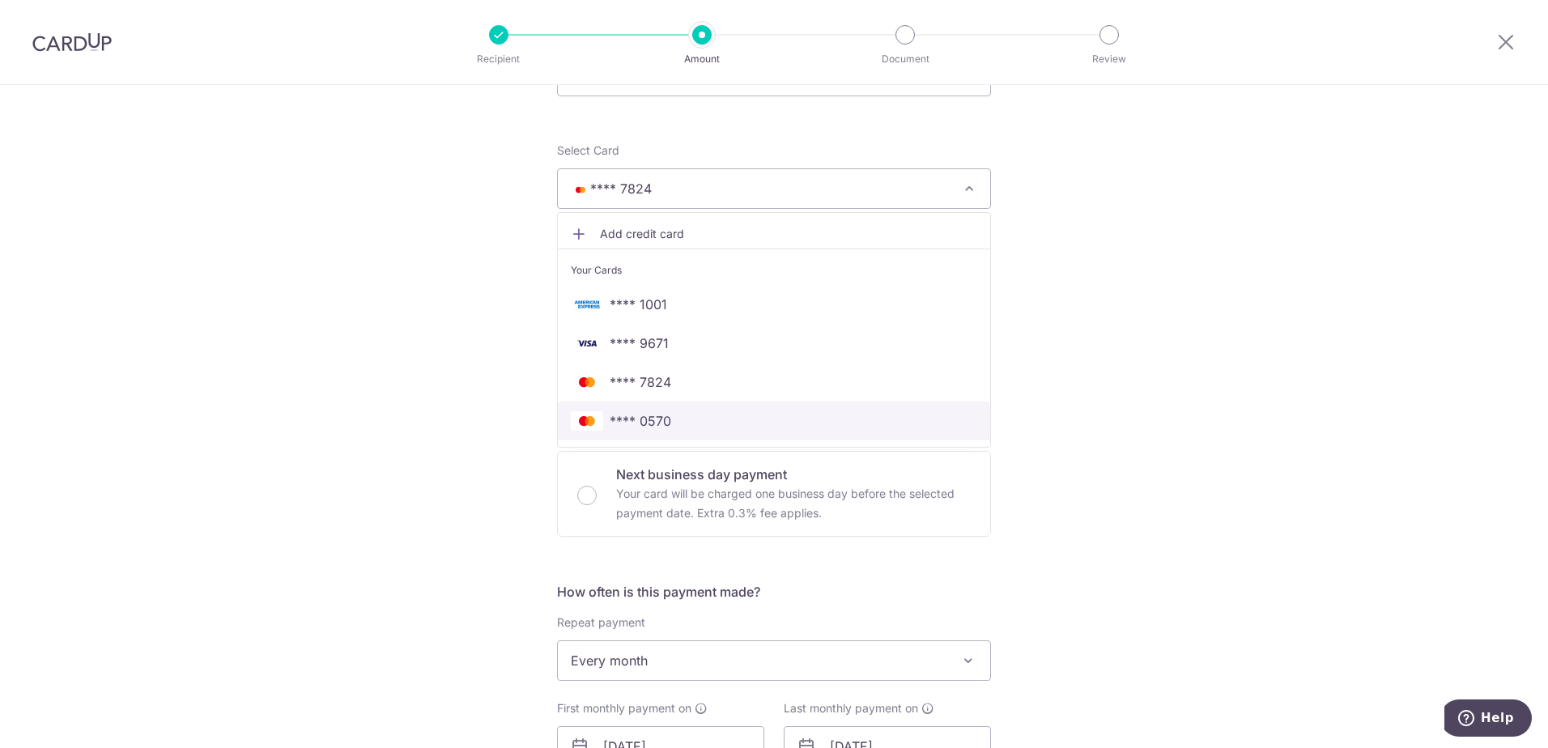
click at [612, 425] on span "**** 0570" at bounding box center [641, 420] width 62 height 19
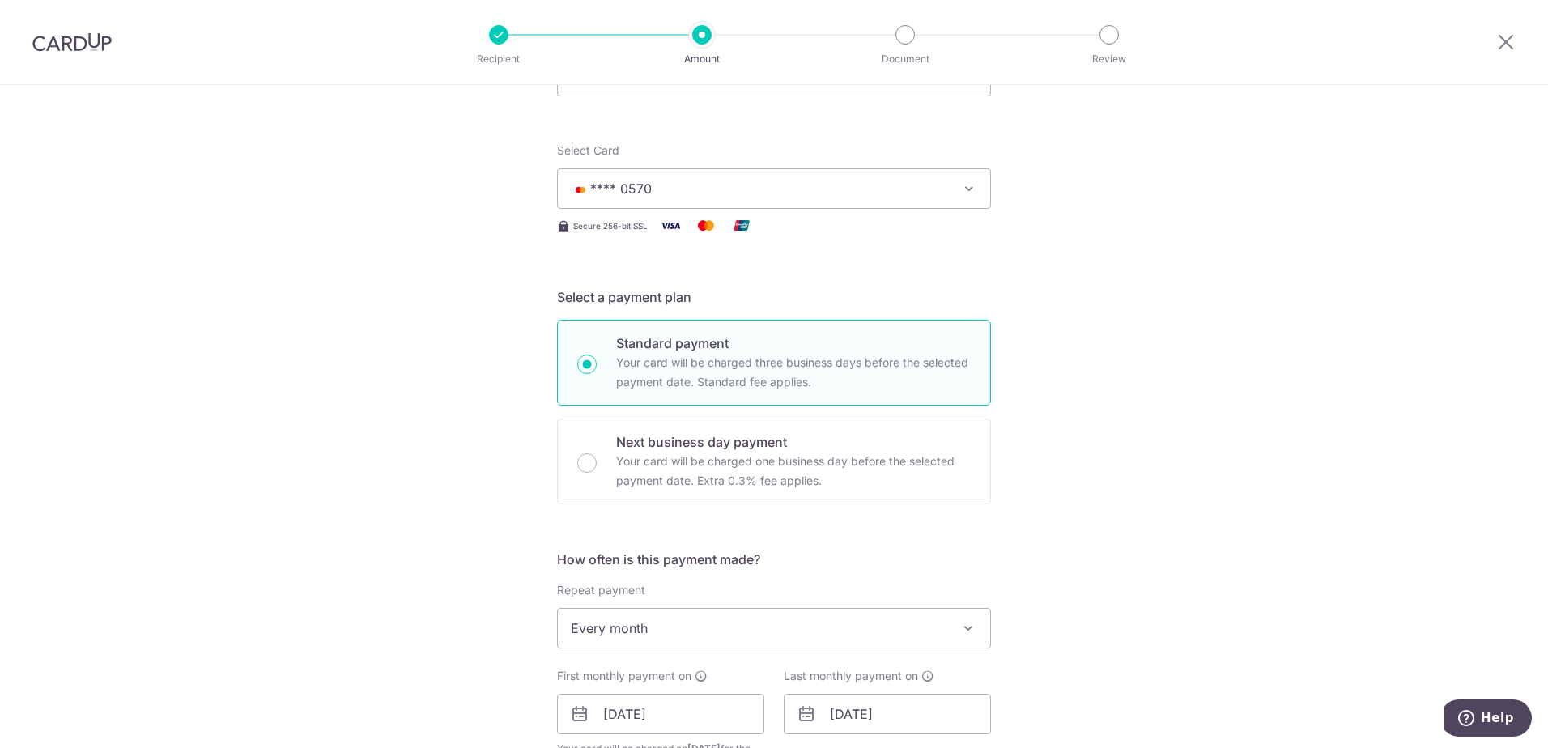
click at [1096, 298] on div "Tell us more about your payment Enter payment amount SGD 5,000.00 5000.00 Selec…" at bounding box center [774, 733] width 1548 height 1620
click at [967, 189] on icon "button" at bounding box center [969, 189] width 16 height 16
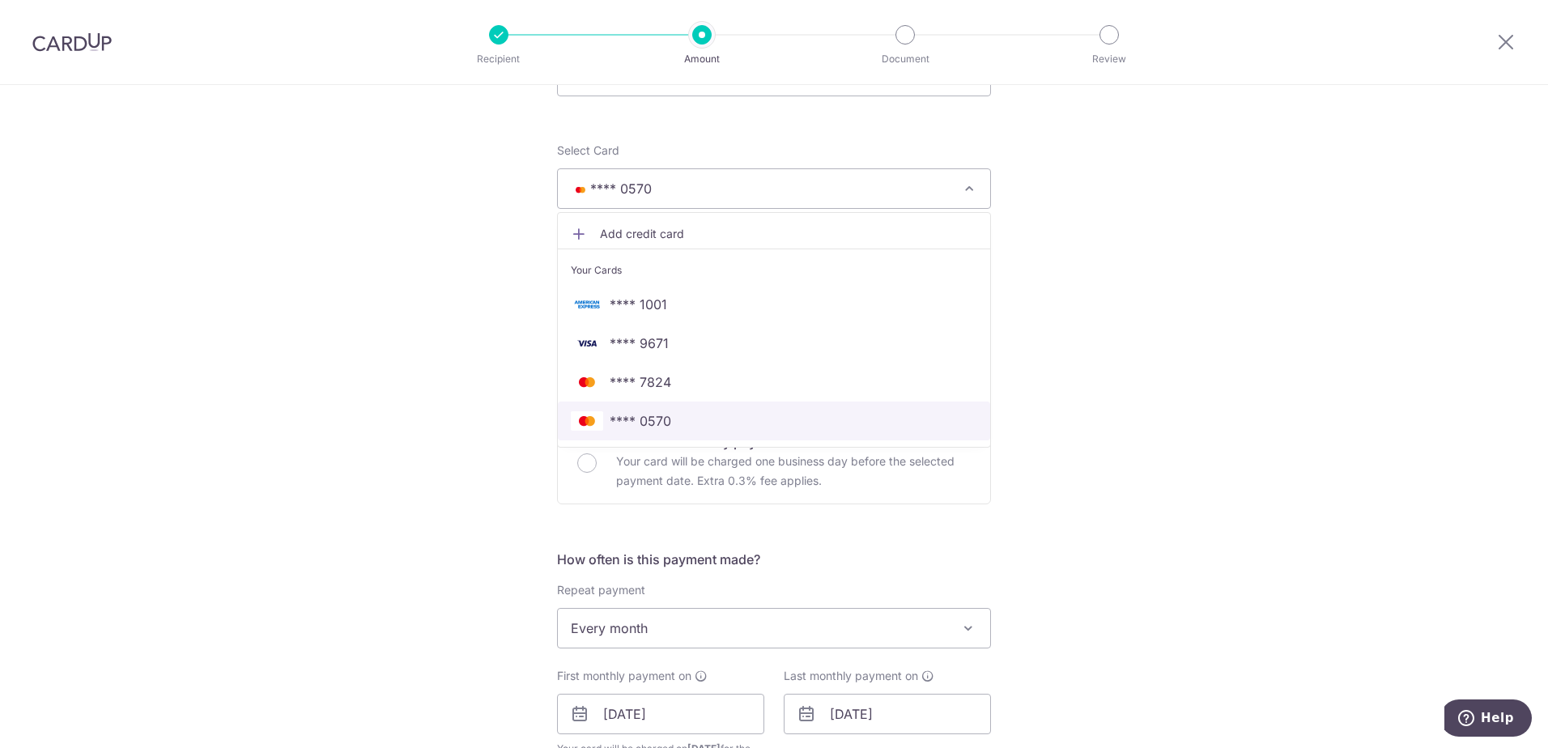
click at [636, 420] on span "**** 0570" at bounding box center [641, 420] width 62 height 19
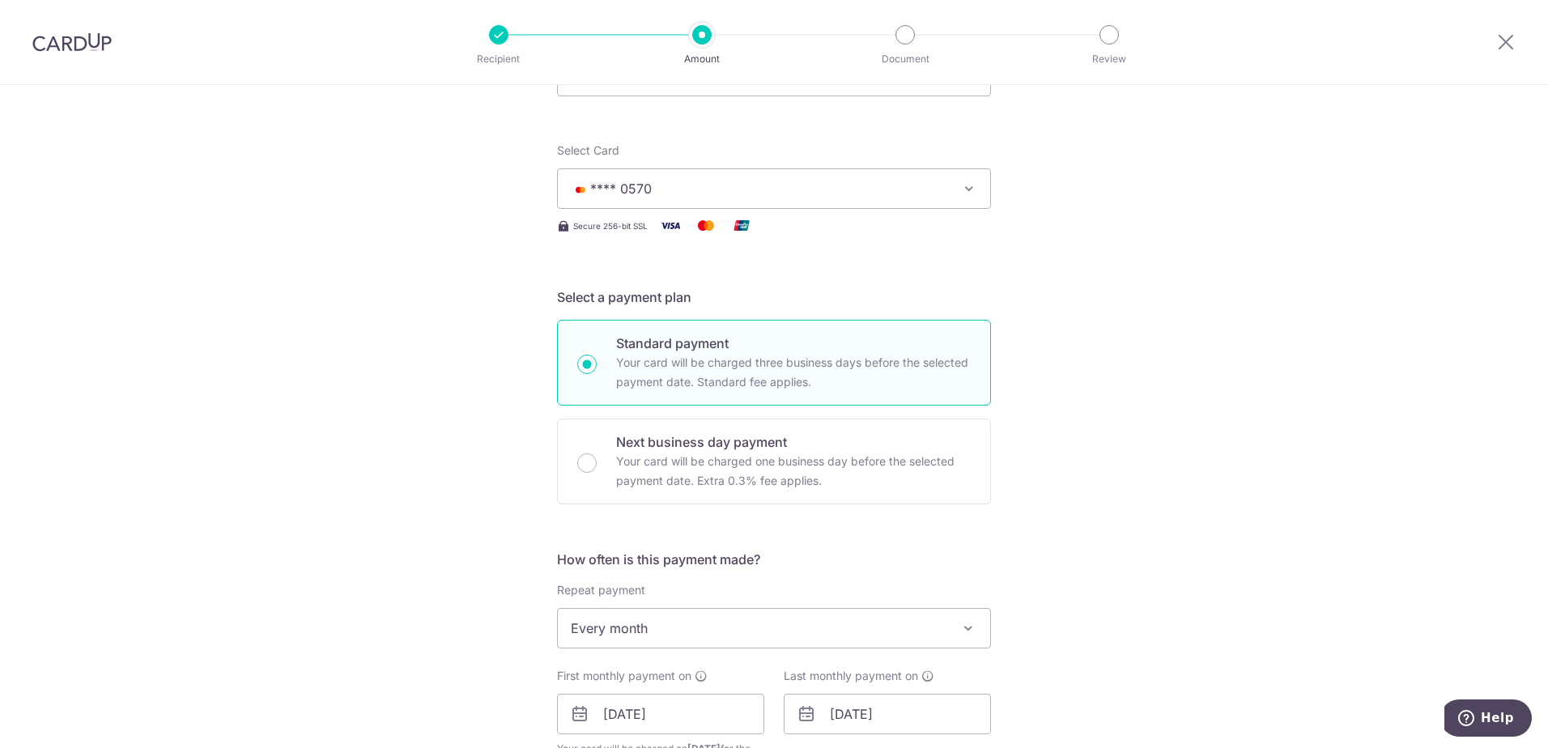
click at [1034, 411] on div "Tell us more about your payment Enter payment amount SGD 5,000.00 5000.00 Selec…" at bounding box center [774, 733] width 1548 height 1620
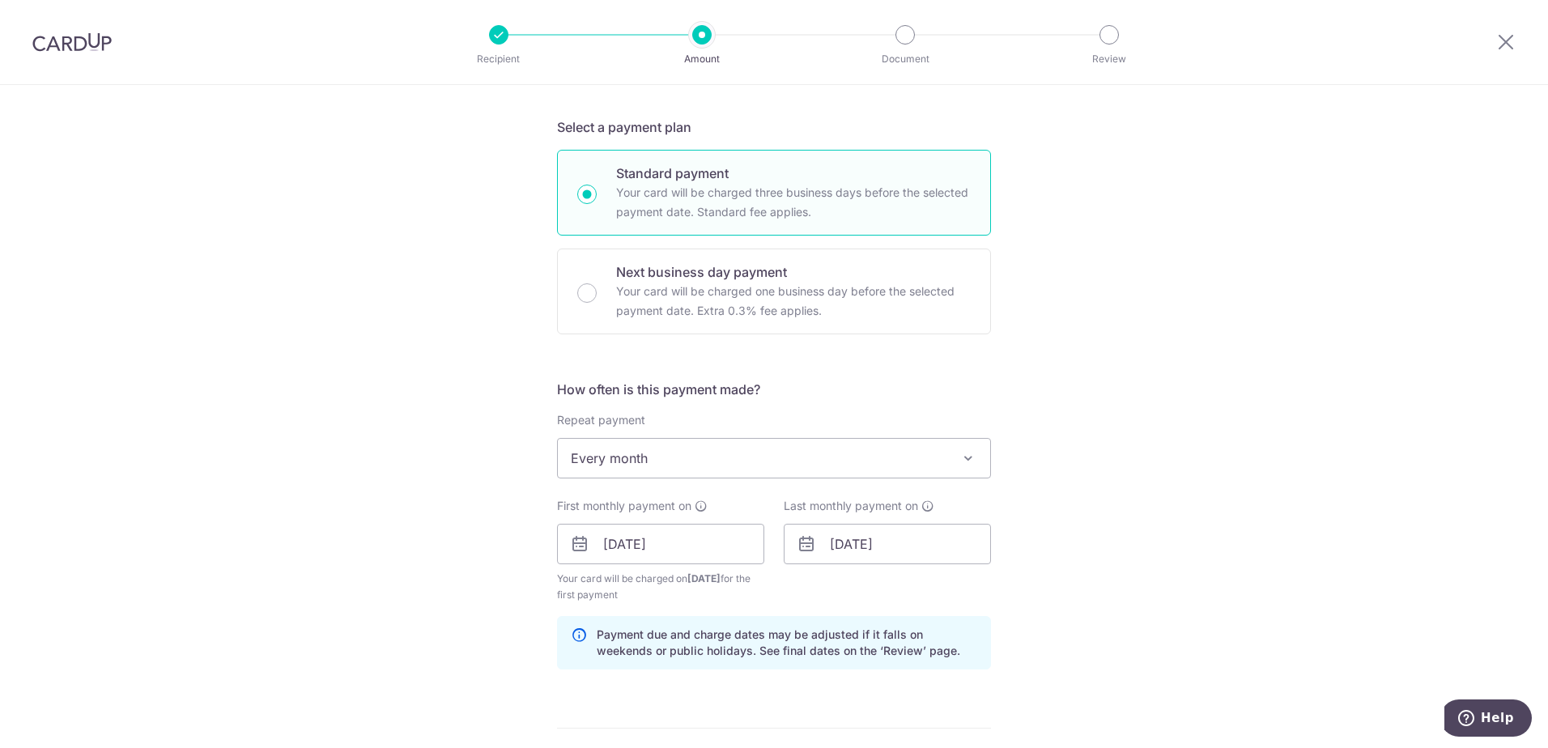
scroll to position [0, 0]
